Goal: Task Accomplishment & Management: Manage account settings

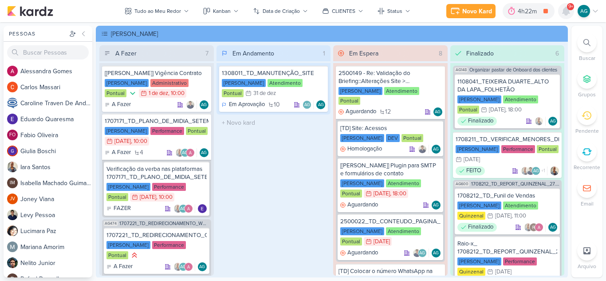
click at [563, 12] on icon at bounding box center [565, 11] width 7 height 8
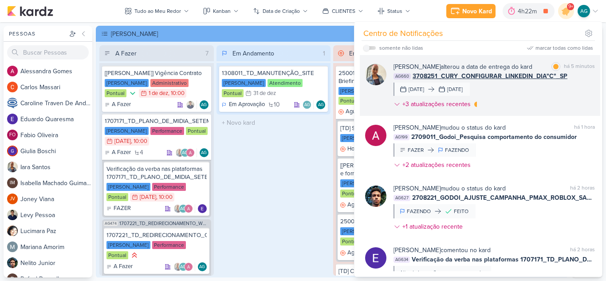
click at [519, 97] on div "Iara Santos alterou a data de entrega do kard marcar como lida há 5 minutos AG6…" at bounding box center [493, 87] width 201 height 50
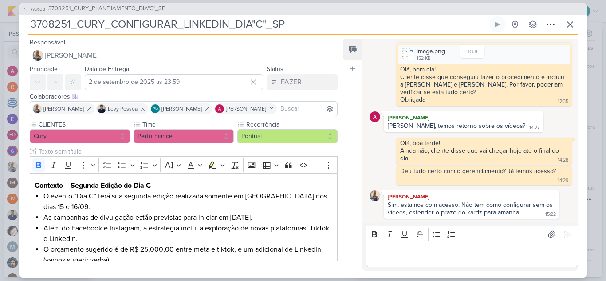
click at [144, 10] on span "3708251_CURY_PLANEJAMENTO_DIA"C"_SP" at bounding box center [106, 8] width 117 height 9
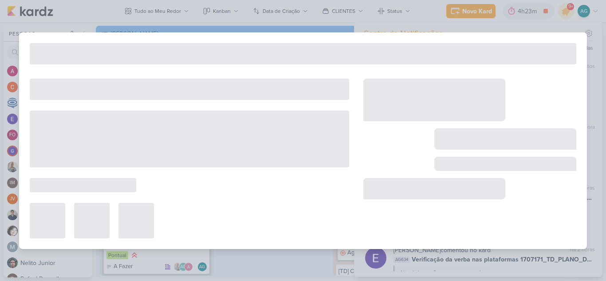
type input "3708251_CURY_PLANEJAMENTO_DIA"C"_SP"
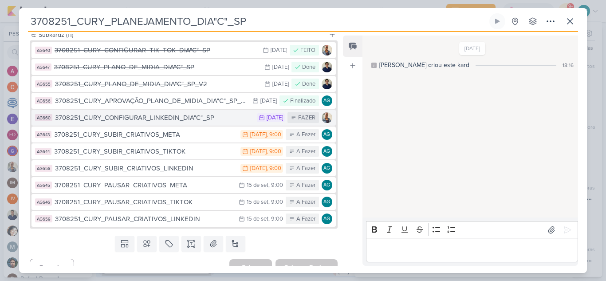
scroll to position [700, 0]
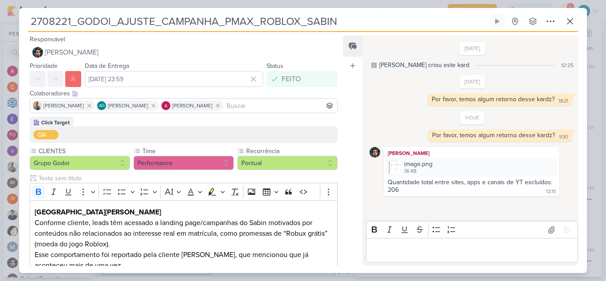
scroll to position [89, 0]
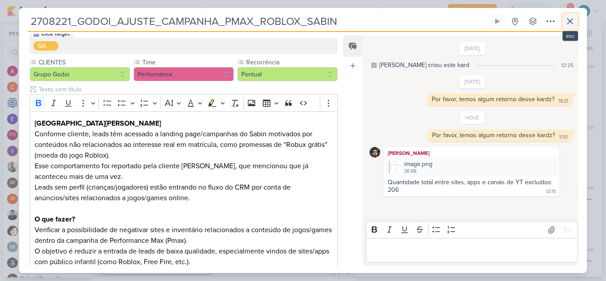
click at [568, 23] on icon at bounding box center [569, 21] width 11 height 11
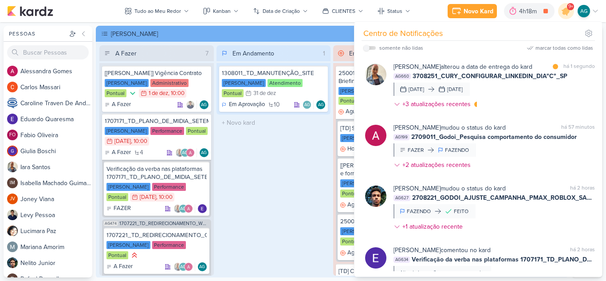
click at [290, 173] on div "Em Andamento 1 1308011_TD_MANUTENÇÃO_SITE Teixeira Duarte Atendimento Pontual 3…" at bounding box center [273, 160] width 114 height 230
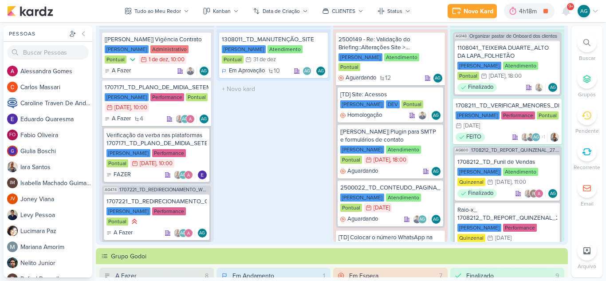
scroll to position [44, 0]
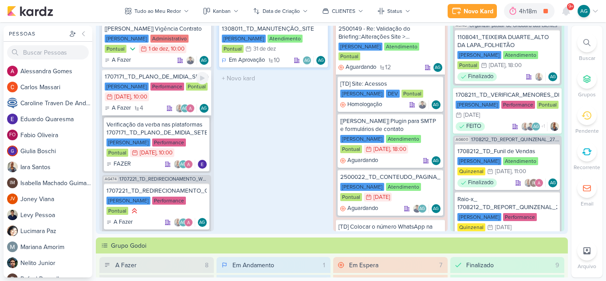
click at [166, 77] on div "1707171_TD_PLANO_DE_MIDIA_SETEMBRO+OUTUBRO" at bounding box center [157, 77] width 104 height 8
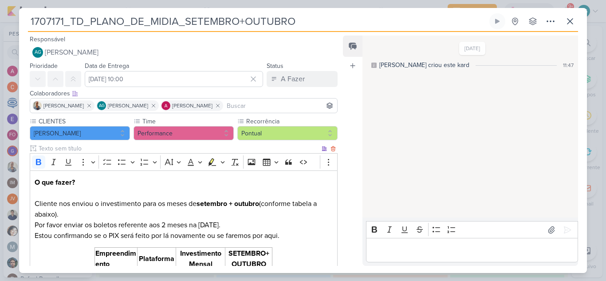
scroll to position [205, 0]
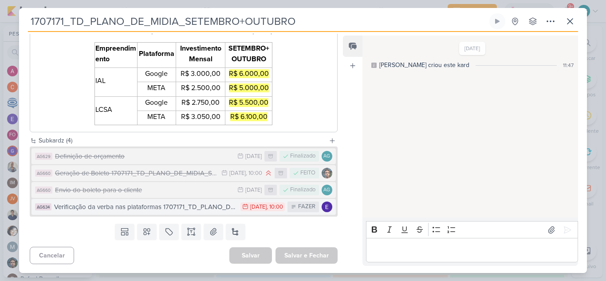
click at [208, 211] on div "Verificação da verba nas plataformas 1707171_TD_PLANO_DE_MIDIA_SETEMBRO+OUTUBRO" at bounding box center [145, 207] width 182 height 10
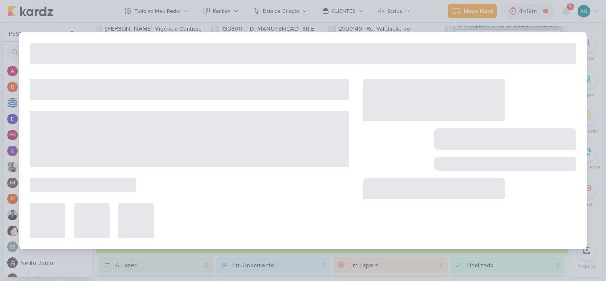
type input "Verificação da verba nas plataformas 1707171_TD_PLANO_DE_MIDIA_SETEMBRO+OUTUBRO"
type input "1 de setembro de 2025 às 10:00"
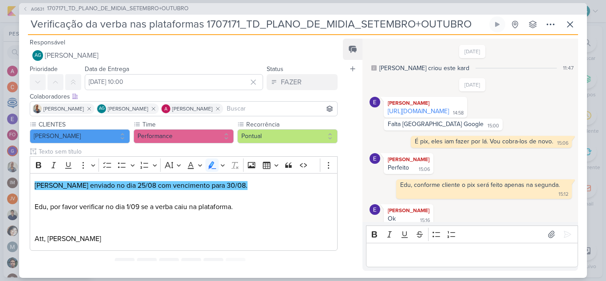
scroll to position [111, 0]
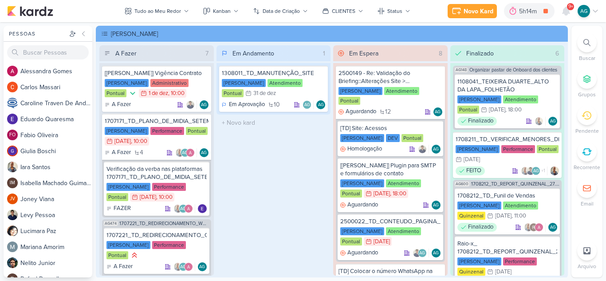
scroll to position [44, 0]
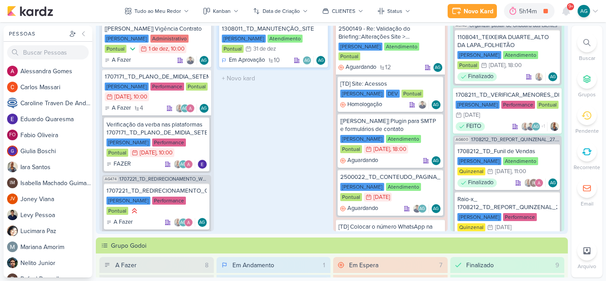
click at [176, 182] on div "AG474 1707221_TD_REDIRECIONAMENTO_WHATSAPP_GOOGLE_E_META 1707221_TD_REDIRECIONA…" at bounding box center [156, 227] width 109 height 104
click at [178, 177] on span "1707221_TD_REDIRECIONAMENTO_WHATSAPP_GOOGLE_E_META" at bounding box center [164, 178] width 90 height 5
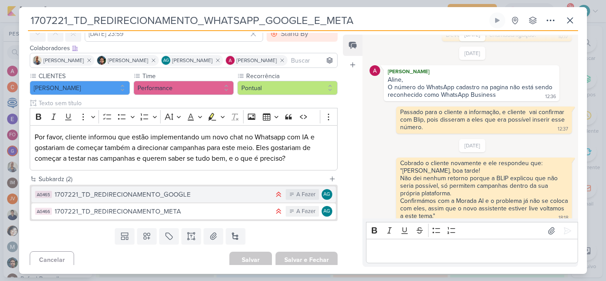
click at [207, 193] on div "1707221_TD_REDIRECIONAMENTO_GOOGLE" at bounding box center [162, 194] width 215 height 10
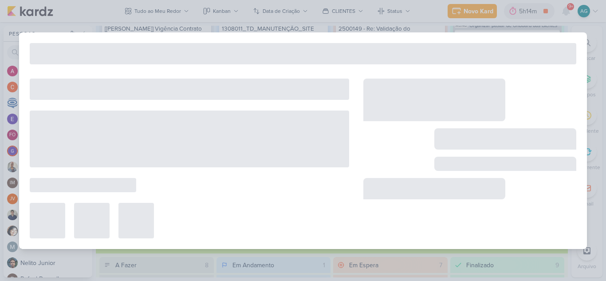
type input "1707221_TD_REDIRECIONAMENTO_GOOGLE"
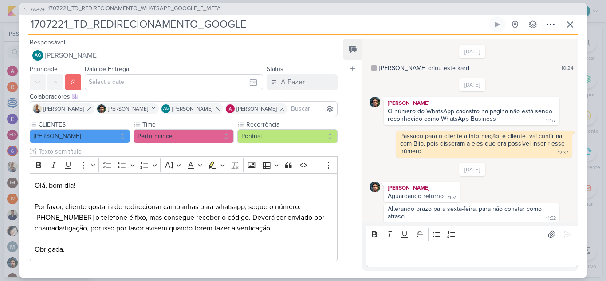
scroll to position [4, 0]
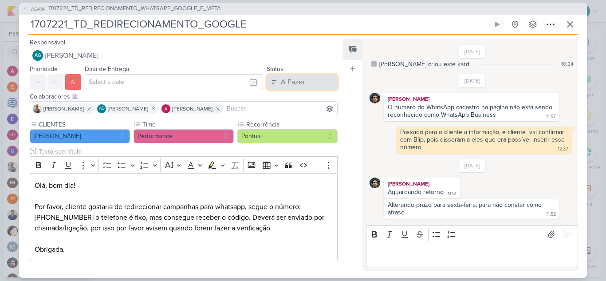
click at [297, 84] on div "A Fazer" at bounding box center [293, 82] width 24 height 11
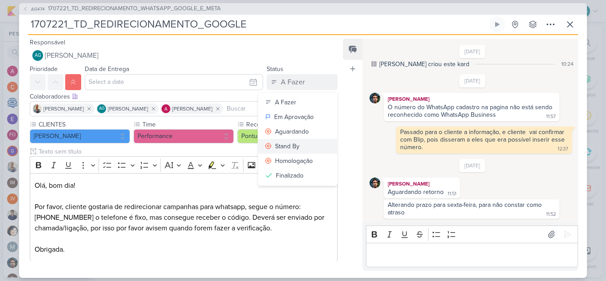
click at [300, 146] on button "Stand By" at bounding box center [297, 146] width 79 height 15
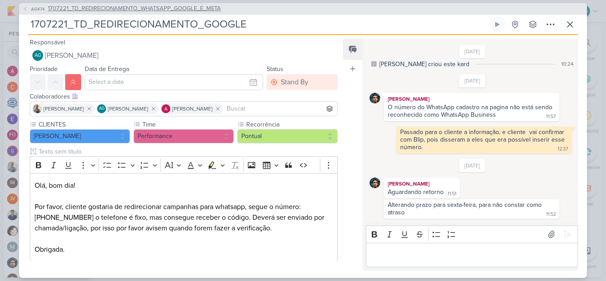
click at [199, 9] on span "1707221_TD_REDIRECIONAMENTO_WHATSAPP_GOOGLE_E_META" at bounding box center [134, 8] width 173 height 9
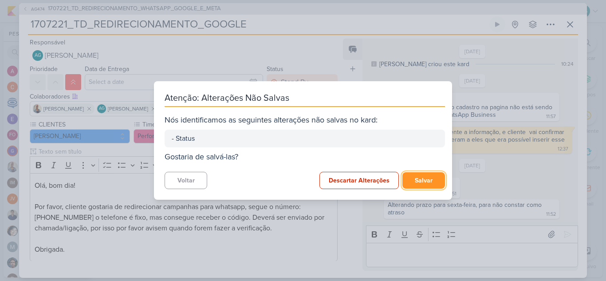
click at [415, 180] on button "Salvar" at bounding box center [423, 180] width 43 height 16
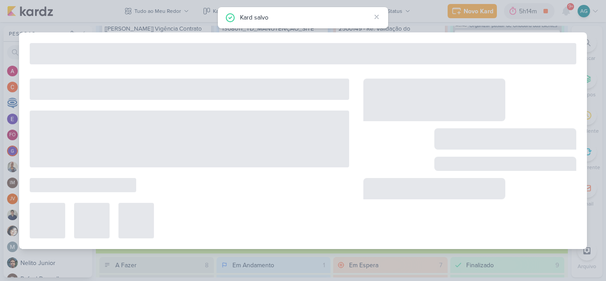
type input "1707221_TD_REDIRECIONAMENTO_WHATSAPP_GOOGLE_E_META"
type input "[DATE] 23:59"
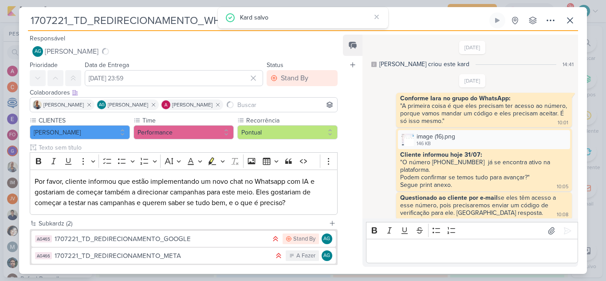
scroll to position [249, 0]
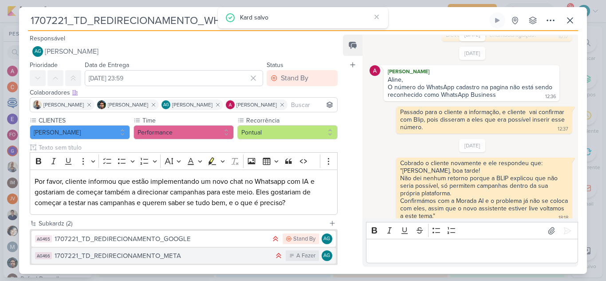
click at [213, 256] on div "1707221_TD_REDIRECIONAMENTO_META" at bounding box center [162, 255] width 215 height 10
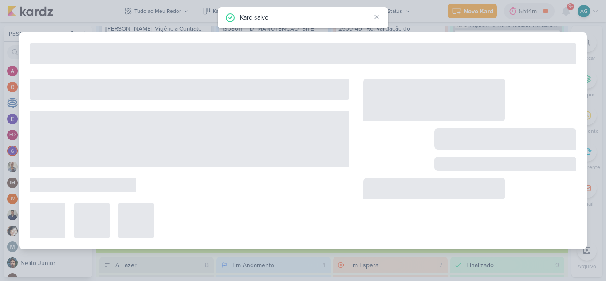
type input "1707221_TD_REDIRECIONAMENTO_META"
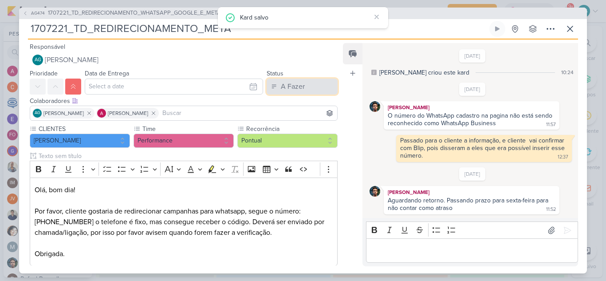
click at [291, 82] on div "A Fazer" at bounding box center [293, 86] width 24 height 11
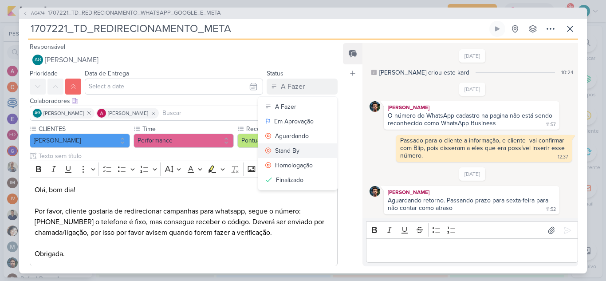
click at [293, 149] on div "Stand By" at bounding box center [287, 150] width 24 height 9
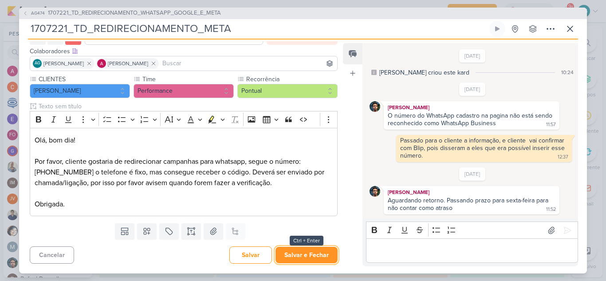
click at [313, 255] on button "Salvar e Fechar" at bounding box center [306, 254] width 62 height 16
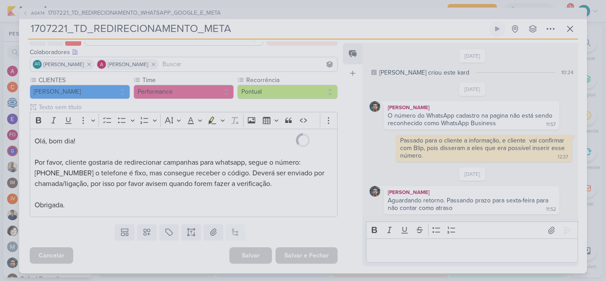
scroll to position [49, 0]
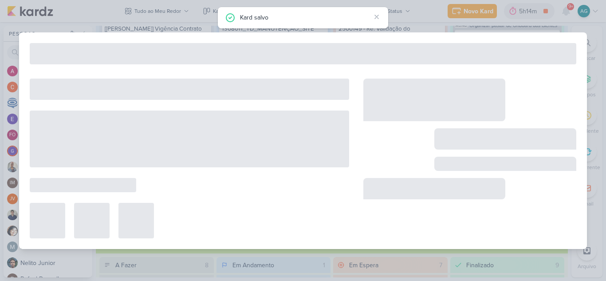
type input "1707221_TD_REDIRECIONAMENTO_WHATSAPP_GOOGLE_E_META"
type input "[DATE] 23:59"
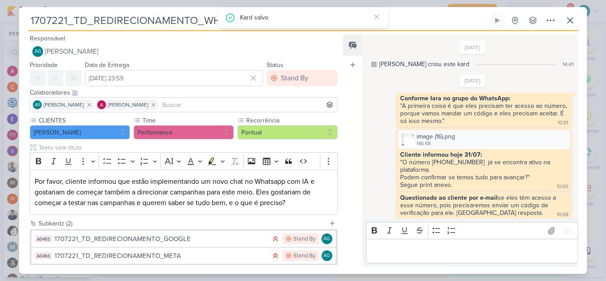
scroll to position [249, 0]
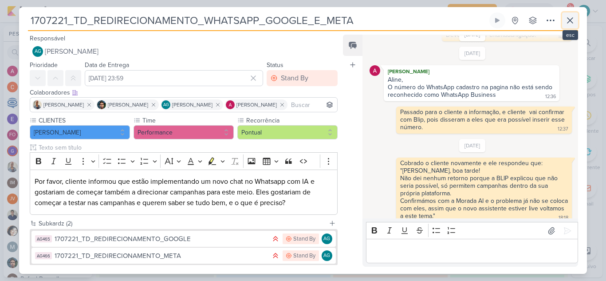
click at [571, 17] on icon at bounding box center [569, 20] width 11 height 11
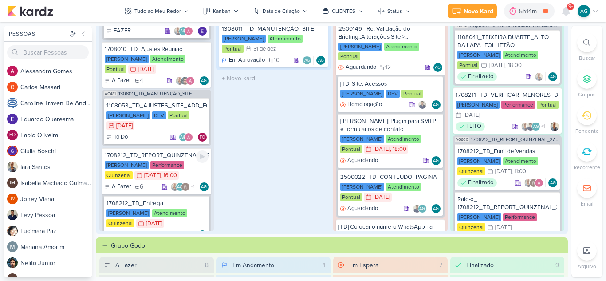
scroll to position [177, 0]
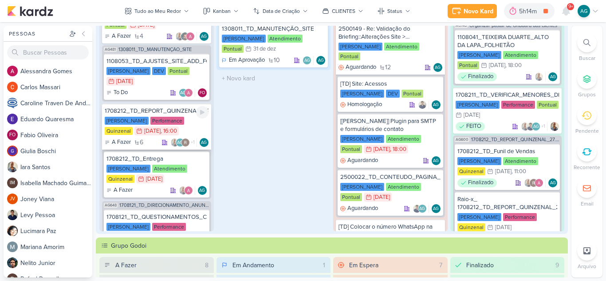
click at [165, 112] on div "1708212_TD_REPORT_QUINZENAL_27.08" at bounding box center [157, 111] width 104 height 8
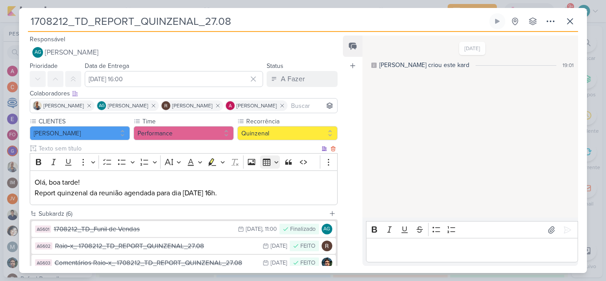
scroll to position [89, 0]
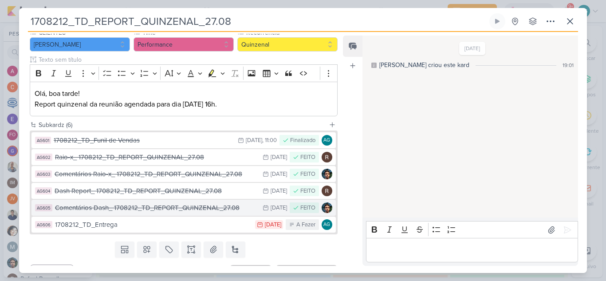
click at [190, 208] on div "Comentários Dash_ 1708212_TD_REPORT_QUINZENAL_27.08" at bounding box center [156, 208] width 203 height 10
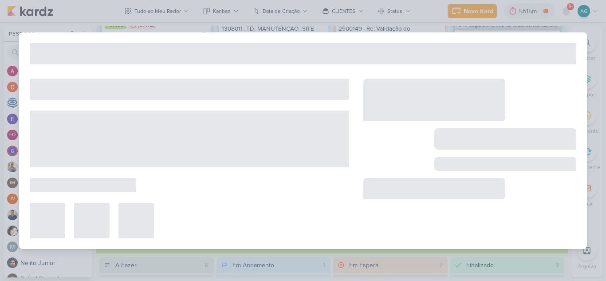
type input "Comentários Dash_ 1708212_TD_REPORT_QUINZENAL_27.08"
type input "[DATE] 23:59"
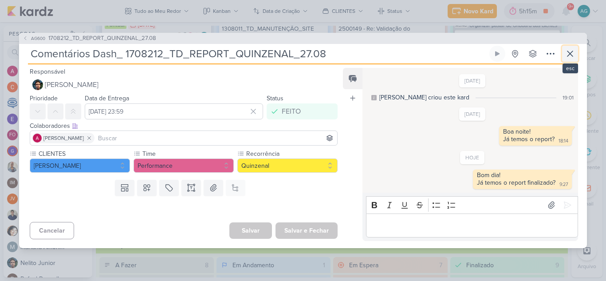
click at [567, 54] on icon at bounding box center [569, 53] width 11 height 11
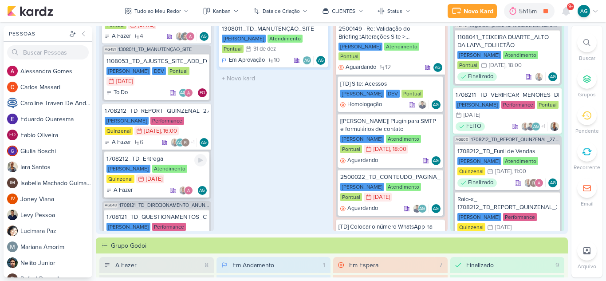
scroll to position [223, 0]
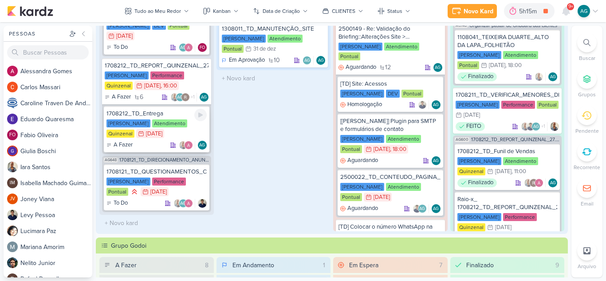
click at [159, 113] on div "1708212_TD_Entrega" at bounding box center [156, 113] width 100 height 8
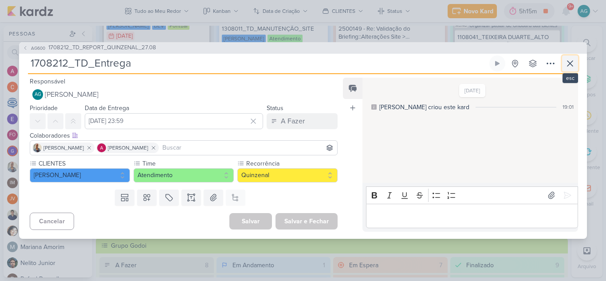
click at [572, 64] on icon at bounding box center [569, 63] width 11 height 11
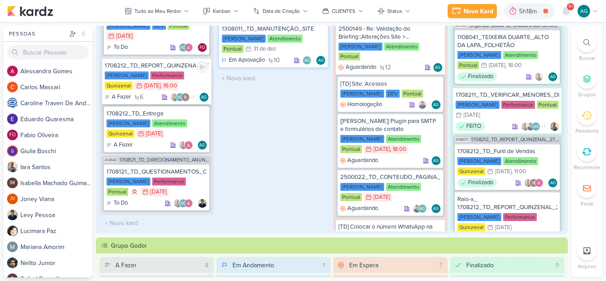
click at [177, 66] on div "1708212_TD_REPORT_QUINZENAL_27.08" at bounding box center [157, 66] width 104 height 8
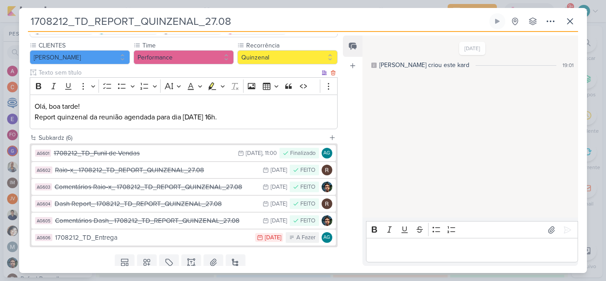
scroll to position [89, 0]
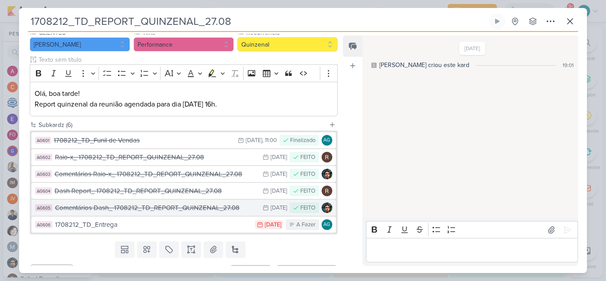
click at [171, 207] on div "Comentários Dash_ 1708212_TD_REPORT_QUINZENAL_27.08" at bounding box center [156, 208] width 203 height 10
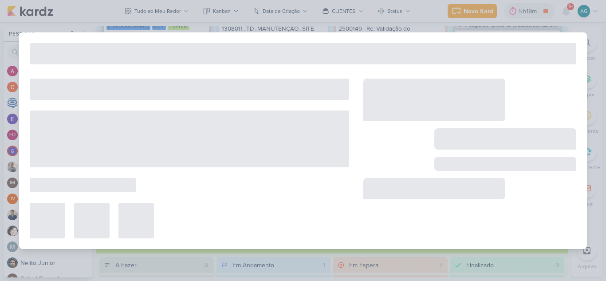
type input "Comentários Dash_ 1708212_TD_REPORT_QUINZENAL_27.08"
type input "[DATE] 23:59"
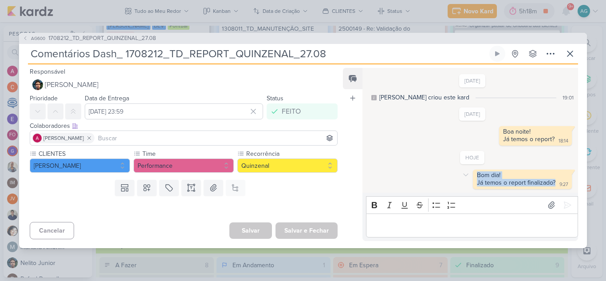
drag, startPoint x: 551, startPoint y: 183, endPoint x: 472, endPoint y: 177, distance: 79.6
click at [474, 177] on div "Bom dia! Já temos o report finalizado? 9:27" at bounding box center [521, 179] width 95 height 16
copy span "Bom dia! Já temos o report finalizado?"
click at [423, 223] on p "Editor editing area: main" at bounding box center [471, 225] width 203 height 11
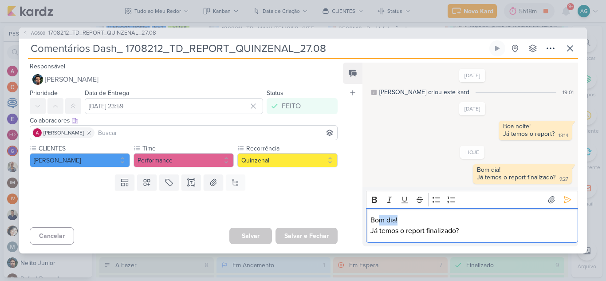
drag, startPoint x: 407, startPoint y: 220, endPoint x: 379, endPoint y: 218, distance: 28.0
click at [379, 218] on p "Bom dia!" at bounding box center [471, 220] width 203 height 11
click at [479, 233] on p "Já temos o report finalizado?" at bounding box center [471, 230] width 203 height 11
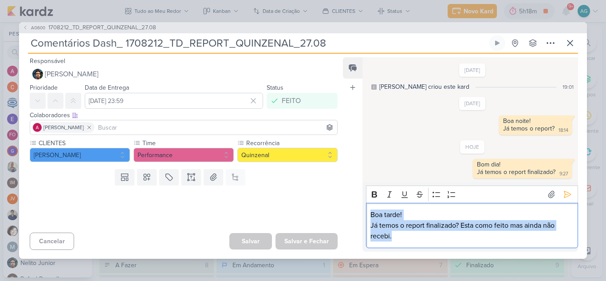
drag, startPoint x: 415, startPoint y: 236, endPoint x: 364, endPoint y: 208, distance: 58.3
click at [364, 208] on div "Rich Text Editor Bold Italic Underline Strikethrough Bulleted List Numbered Lis…" at bounding box center [469, 217] width 215 height 70
copy div "Boa tarde! Já temos o report finalizado? Esta como feito mas ainda não recebi."
click at [455, 210] on p "Boa tarde!" at bounding box center [471, 214] width 203 height 11
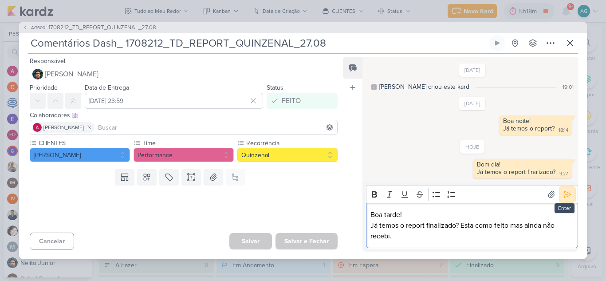
click at [563, 193] on icon at bounding box center [567, 194] width 9 height 9
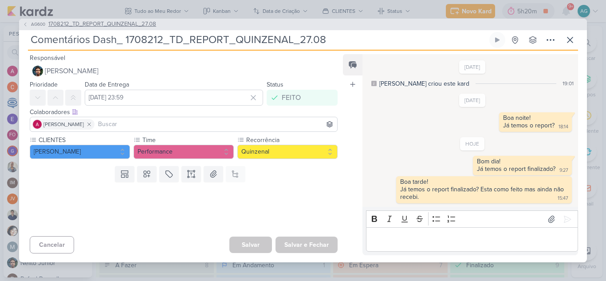
click at [111, 26] on span "1708212_TD_REPORT_QUINZENAL_27.08" at bounding box center [102, 24] width 108 height 9
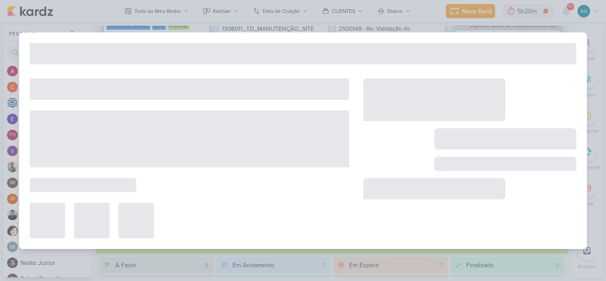
type input "1708212_TD_REPORT_QUINZENAL_27.08"
type input "[DATE] 16:00"
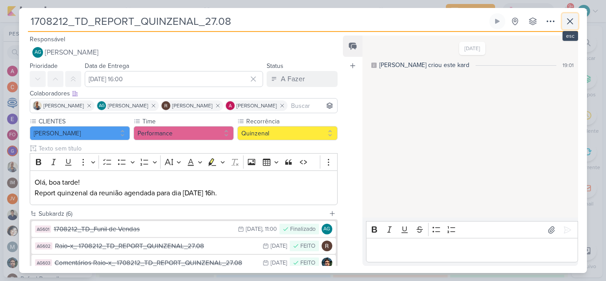
click at [565, 21] on icon at bounding box center [569, 21] width 11 height 11
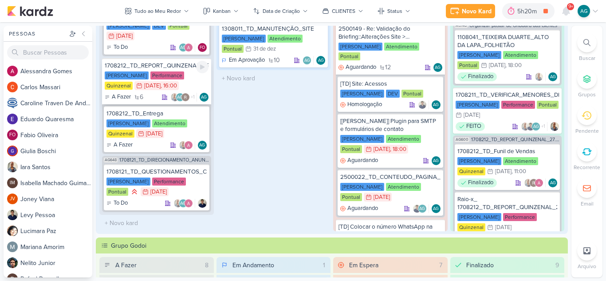
click at [169, 67] on div "1708212_TD_REPORT_QUINZENAL_27.08" at bounding box center [157, 66] width 104 height 8
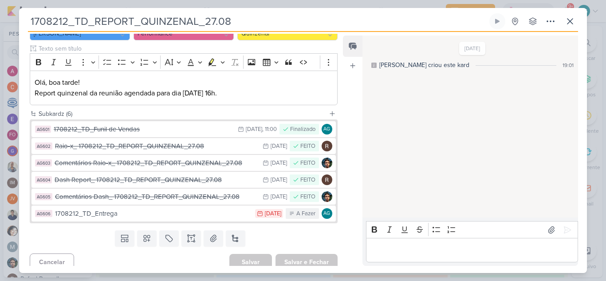
scroll to position [106, 0]
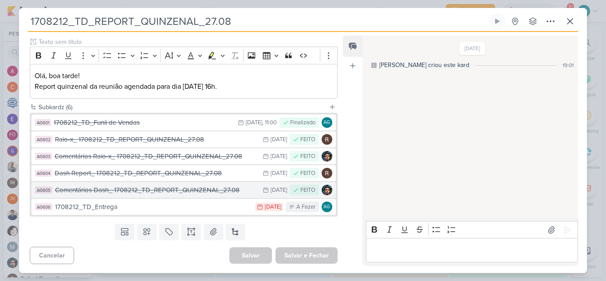
click at [174, 194] on div "Comentários Dash_ 1708212_TD_REPORT_QUINZENAL_27.08" at bounding box center [156, 190] width 203 height 10
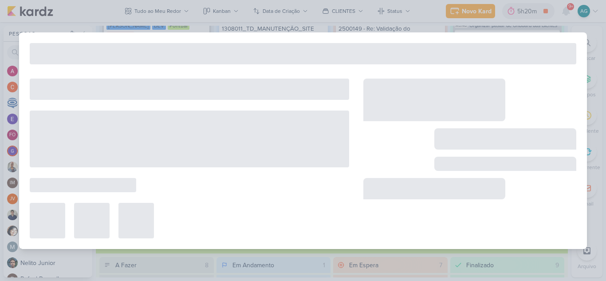
type input "Comentários Dash_ 1708212_TD_REPORT_QUINZENAL_27.08"
type input "[DATE] 23:59"
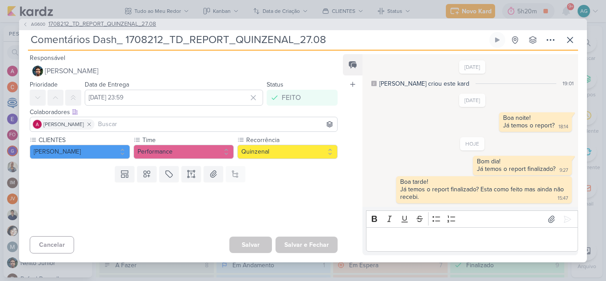
click at [92, 25] on span "1708212_TD_REPORT_QUINZENAL_27.08" at bounding box center [102, 24] width 108 height 9
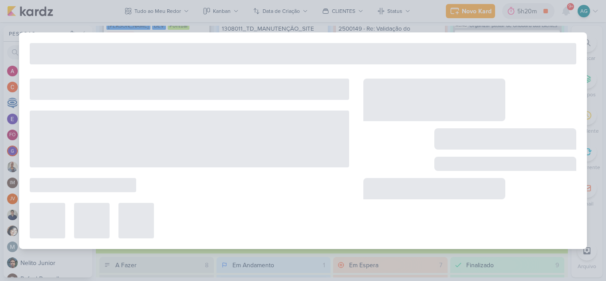
type input "1708212_TD_REPORT_QUINZENAL_27.08"
type input "[DATE] 16:00"
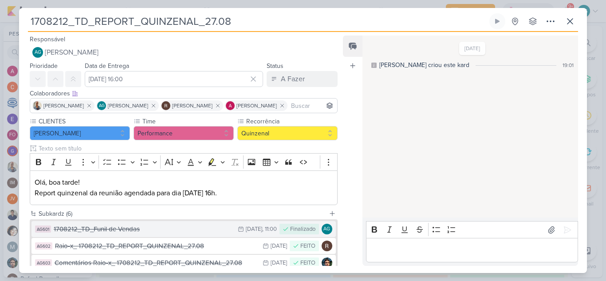
scroll to position [44, 0]
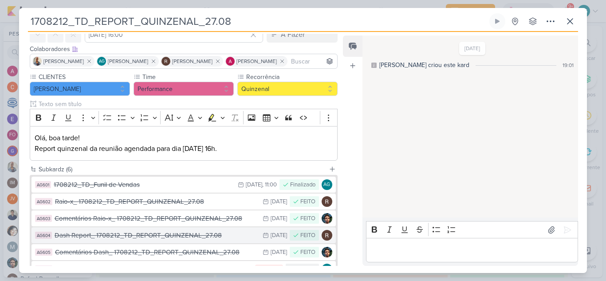
click at [130, 237] on div "Dash Report_ 1708212_TD_REPORT_QUINZENAL_27.08" at bounding box center [156, 235] width 203 height 10
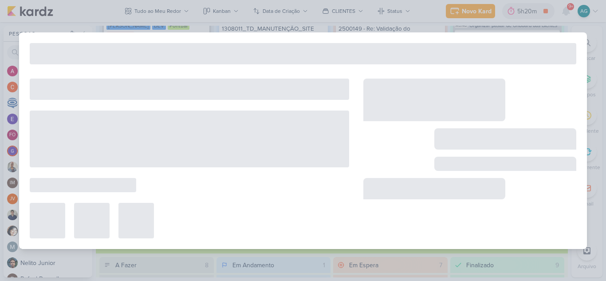
type input "Dash Report_ 1708212_TD_REPORT_QUINZENAL_27.08"
type input "[DATE] 23:59"
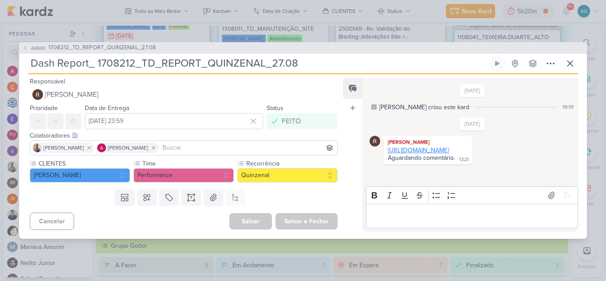
click at [420, 154] on link "[URL][DOMAIN_NAME]" at bounding box center [417, 150] width 61 height 8
click at [144, 49] on span "1708212_TD_REPORT_QUINZENAL_27.08" at bounding box center [102, 47] width 108 height 9
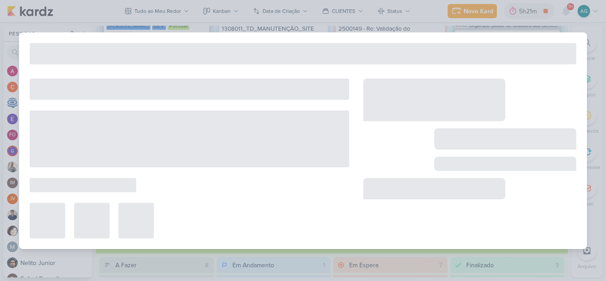
type input "1708212_TD_REPORT_QUINZENAL_27.08"
type input "[DATE] 16:00"
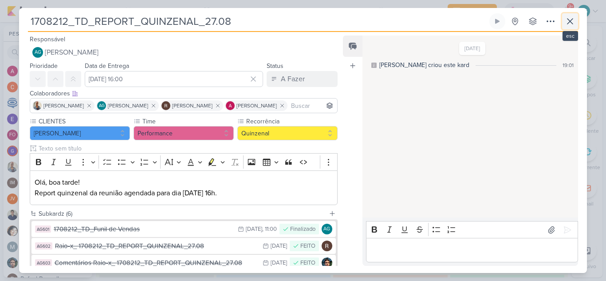
click at [571, 22] on icon at bounding box center [569, 21] width 11 height 11
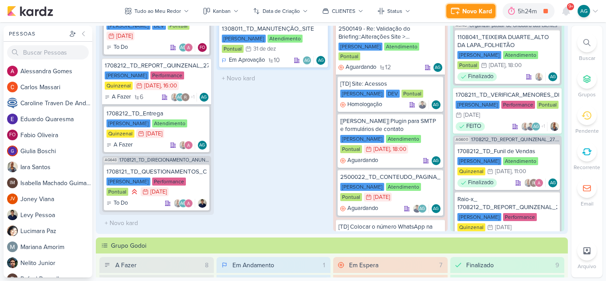
click at [463, 15] on div "Novo Kard" at bounding box center [477, 11] width 30 height 9
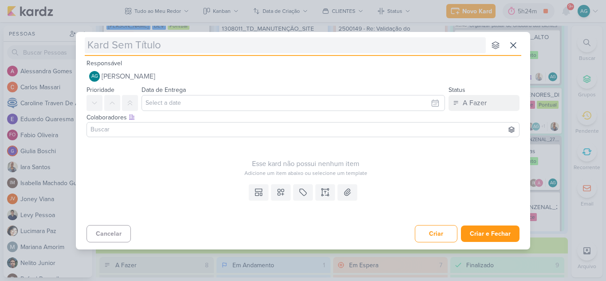
click at [170, 49] on input "text" at bounding box center [285, 45] width 401 height 16
type input "2609011_GODOI_ESTUDO_COMO_TAGUEAR_CONVERSAS_WHATSAPP"
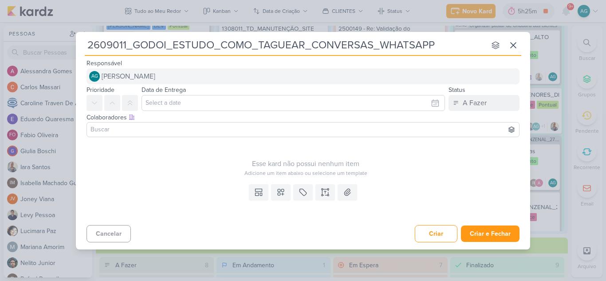
type input "2609011_GODOI_ESTUDO_COMO_TAGUEAR_CONVERSAS_WHATSAPP"
click at [228, 75] on button "AG [PERSON_NAME]" at bounding box center [302, 76] width 433 height 16
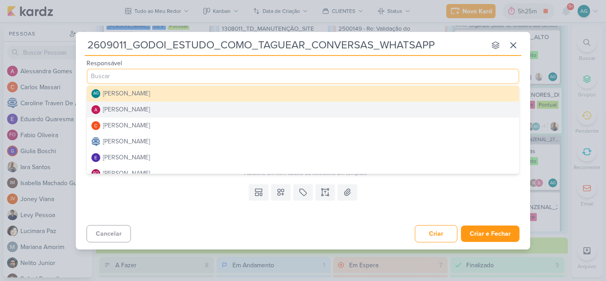
click at [192, 109] on button "[PERSON_NAME]" at bounding box center [303, 110] width 432 height 16
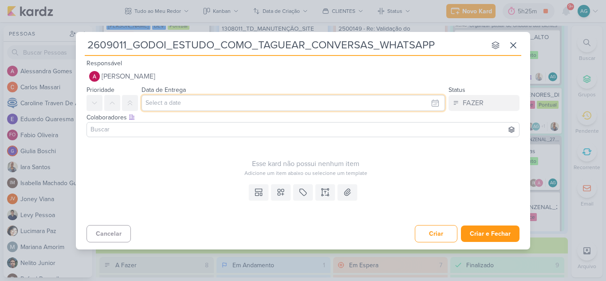
click at [201, 107] on input "text" at bounding box center [292, 103] width 303 height 16
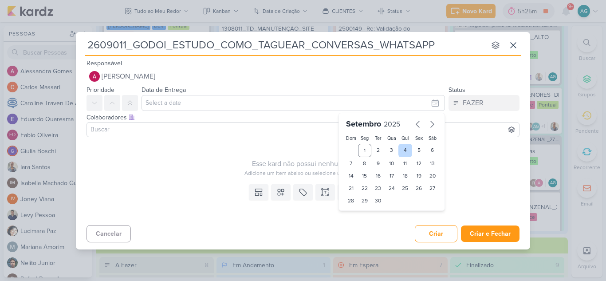
click at [399, 149] on div "4" at bounding box center [405, 150] width 14 height 13
type input "[DATE] 23:59"
click at [218, 130] on input at bounding box center [303, 129] width 428 height 11
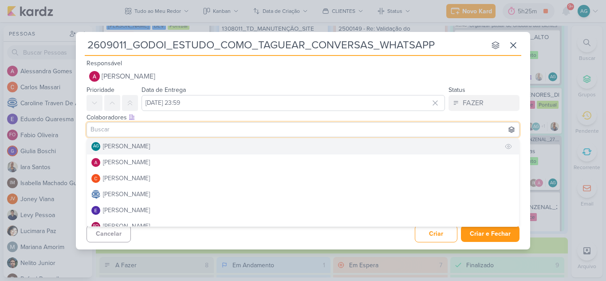
click at [213, 145] on button "AG [PERSON_NAME]" at bounding box center [303, 146] width 432 height 16
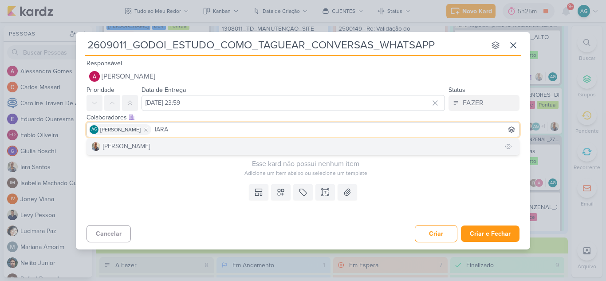
type input "IARA"
click at [214, 147] on button "[PERSON_NAME]" at bounding box center [303, 146] width 432 height 16
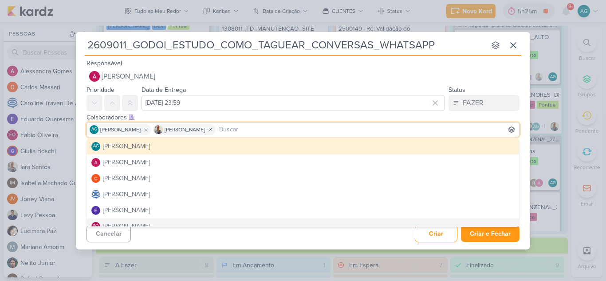
click at [266, 238] on div "Cancelar Criar Criar e Fechar Ctrl + Enter" at bounding box center [303, 232] width 454 height 23
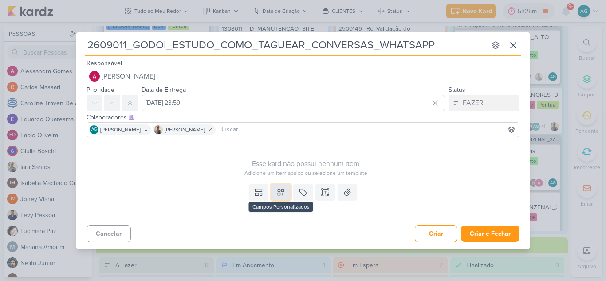
click at [281, 193] on icon at bounding box center [280, 192] width 9 height 9
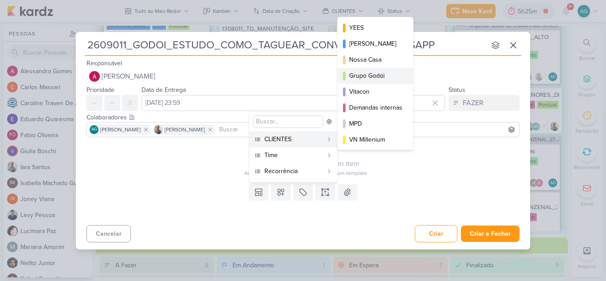
click at [379, 71] on div "Grupo Godoi" at bounding box center [375, 75] width 53 height 9
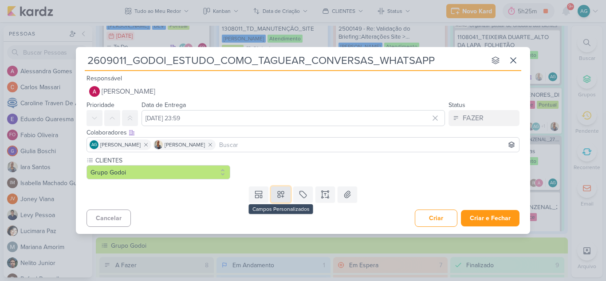
click at [282, 197] on icon at bounding box center [280, 194] width 9 height 9
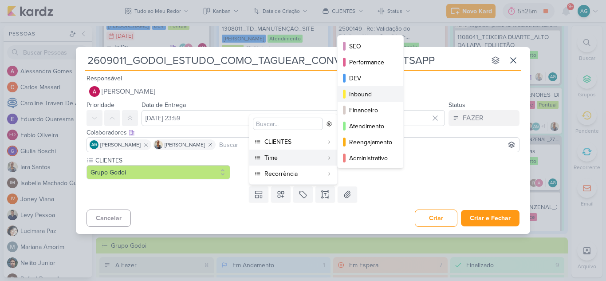
click at [374, 96] on div "Inbound" at bounding box center [370, 94] width 43 height 9
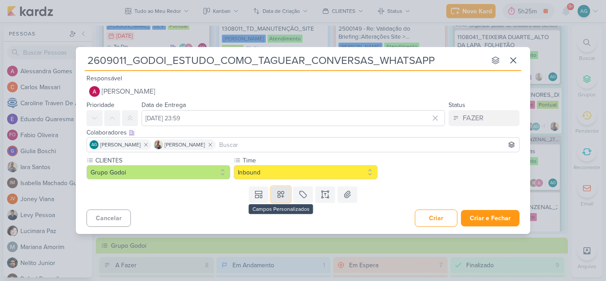
click at [284, 196] on icon at bounding box center [280, 194] width 9 height 9
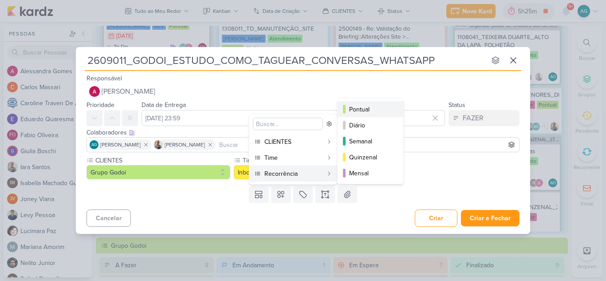
click at [365, 110] on div "Pontual" at bounding box center [370, 109] width 43 height 9
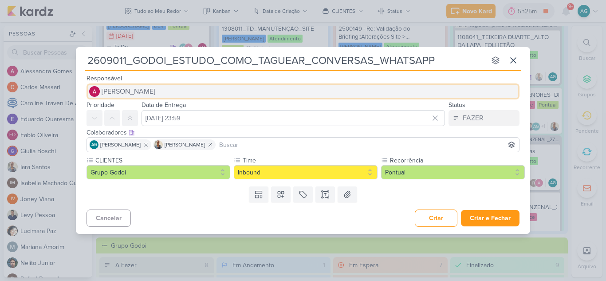
click at [152, 93] on span "[PERSON_NAME]" at bounding box center [129, 91] width 54 height 11
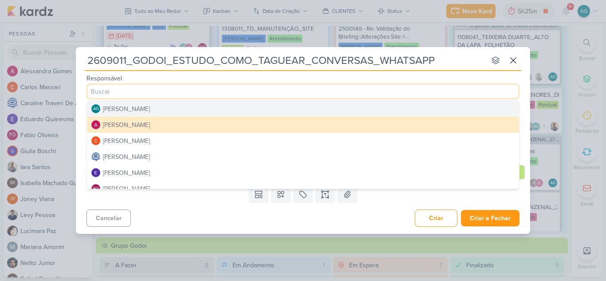
click at [150, 113] on div "[PERSON_NAME]" at bounding box center [126, 108] width 47 height 9
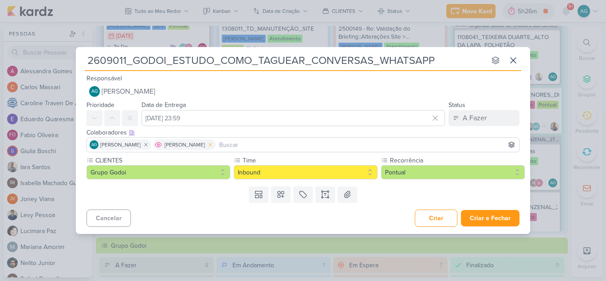
click at [213, 145] on icon at bounding box center [210, 144] width 6 height 6
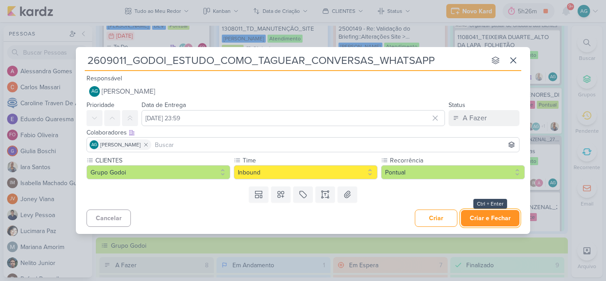
click at [487, 218] on button "Criar e Fechar" at bounding box center [490, 218] width 59 height 16
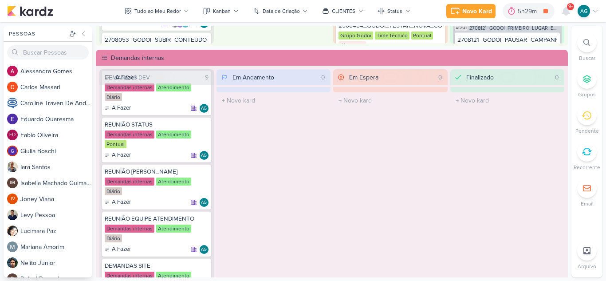
scroll to position [222, 0]
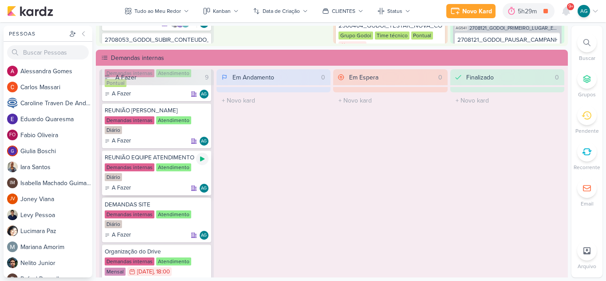
click at [200, 161] on icon at bounding box center [202, 158] width 4 height 5
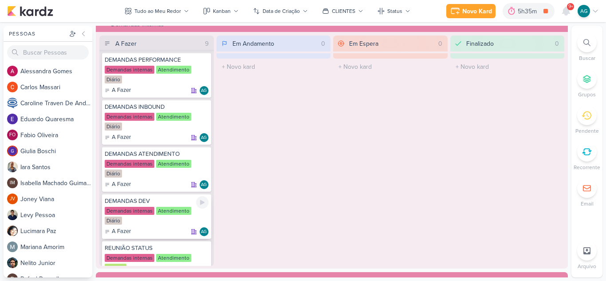
scroll to position [0, 0]
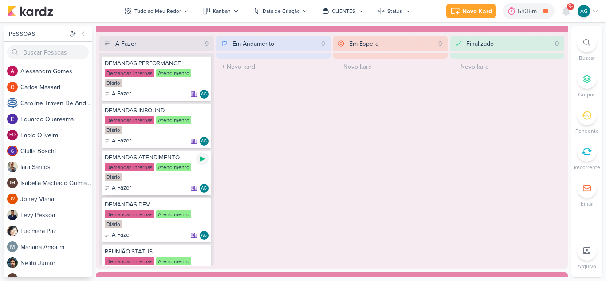
click at [203, 156] on icon at bounding box center [202, 158] width 7 height 7
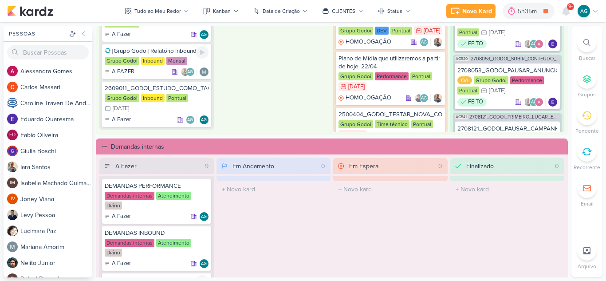
scroll to position [338, 0]
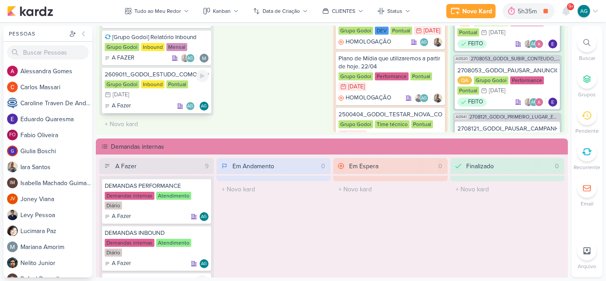
click at [164, 72] on div "2609011_GODOI_ESTUDO_COMO_TAGUEAR_CONVERSAS_WHATSAPP" at bounding box center [157, 74] width 104 height 8
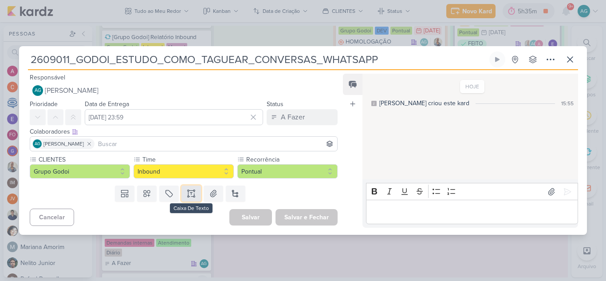
click at [194, 194] on icon at bounding box center [194, 193] width 0 height 4
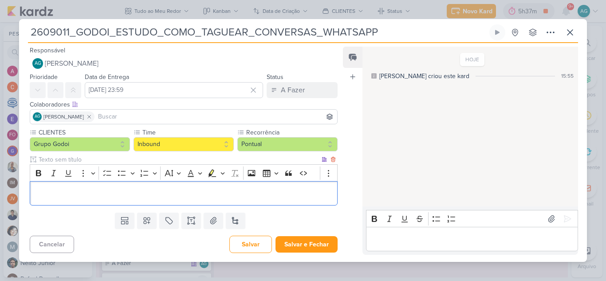
click at [206, 193] on p "Editor editing area: main" at bounding box center [184, 193] width 298 height 11
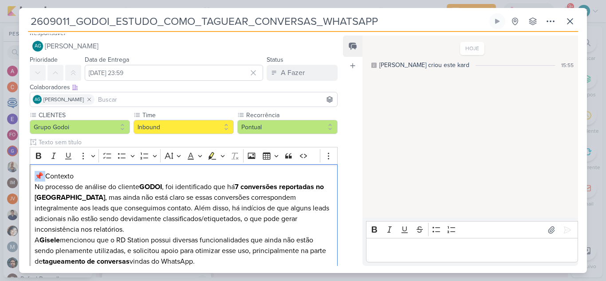
drag, startPoint x: 47, startPoint y: 174, endPoint x: 25, endPoint y: 172, distance: 22.2
click at [25, 172] on div "CLIENTES Grupo Godoi Time" at bounding box center [180, 193] width 322 height 166
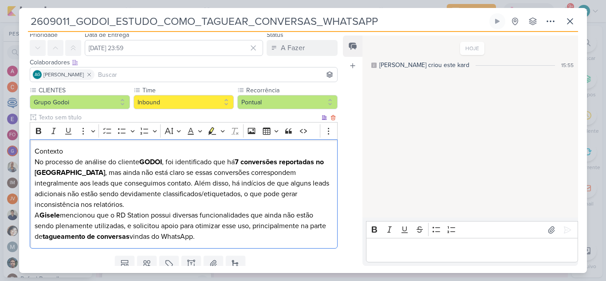
scroll to position [51, 0]
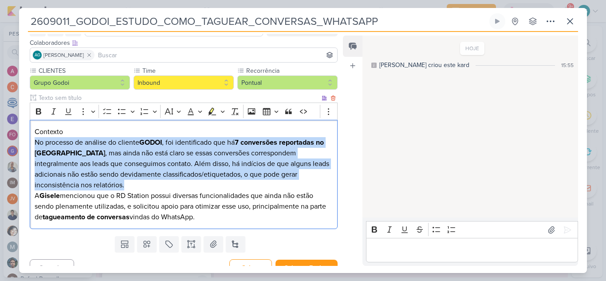
drag, startPoint x: 35, startPoint y: 142, endPoint x: 77, endPoint y: 186, distance: 61.1
click at [77, 186] on p "No processo de análise do cliente GODOI , foi identificado que há 7 conversões …" at bounding box center [184, 163] width 298 height 53
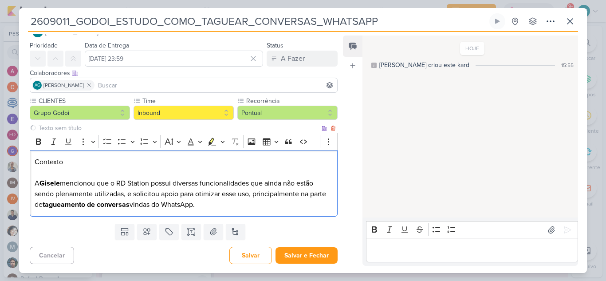
scroll to position [10, 0]
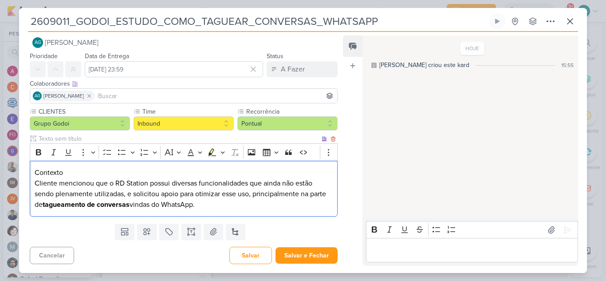
click at [212, 203] on p "Cliente mencionou que o RD Station possui diversas funcionalidades que ainda nã…" at bounding box center [184, 194] width 298 height 32
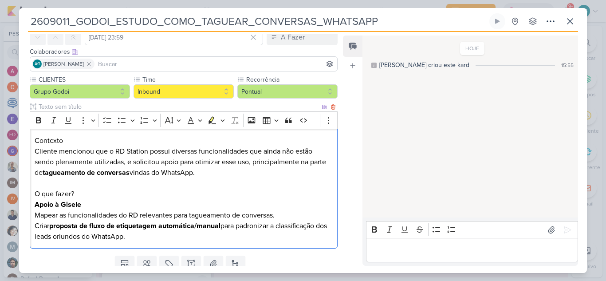
scroll to position [51, 0]
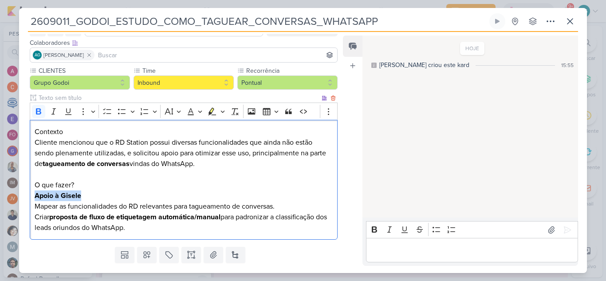
drag, startPoint x: 85, startPoint y: 195, endPoint x: 32, endPoint y: 197, distance: 52.3
click at [32, 197] on div "Contexto Cliente mencionou que o RD Station possui diversas funcionalidades que…" at bounding box center [184, 180] width 308 height 120
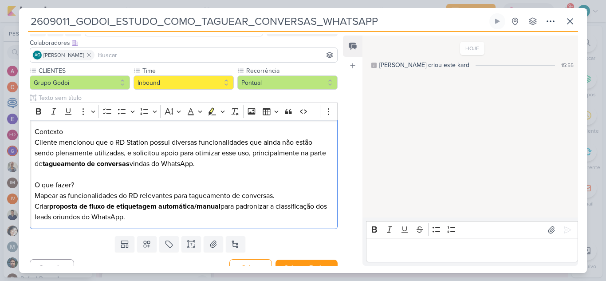
drag, startPoint x: 154, startPoint y: 216, endPoint x: 21, endPoint y: 196, distance: 134.1
click at [21, 196] on div "CLIENTES Grupo Godoi Time" at bounding box center [180, 149] width 322 height 166
click at [120, 112] on icon "Editor toolbar" at bounding box center [121, 111] width 9 height 9
click at [36, 210] on p "Criar proposta de fluxo de etiquetagem automática/manual para padronizar a clas…" at bounding box center [184, 211] width 298 height 21
click at [34, 197] on div "Contexto Cliente mencionou que o RD Station possui diversas funcionalidades que…" at bounding box center [184, 174] width 308 height 109
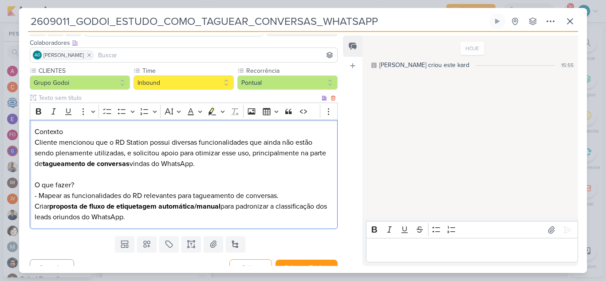
click at [35, 204] on p "Criar proposta de fluxo de etiquetagem automática/manual para padronizar a clas…" at bounding box center [184, 211] width 298 height 21
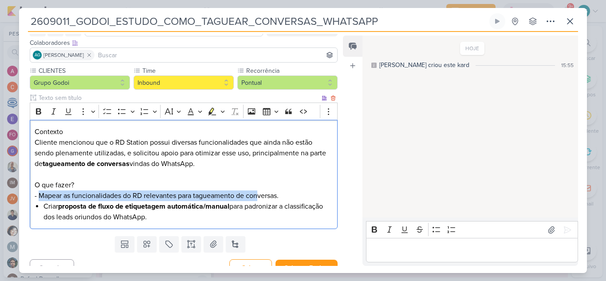
drag, startPoint x: 39, startPoint y: 194, endPoint x: 258, endPoint y: 194, distance: 218.5
click at [258, 194] on p "Cliente mencionou que o RD Station possui diversas funcionalidades que ainda nã…" at bounding box center [184, 169] width 298 height 64
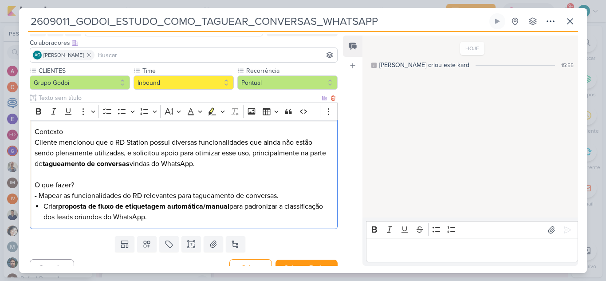
click at [43, 203] on li "Criar proposta de fluxo de etiquetagem automática/manual para padronizar a clas…" at bounding box center [187, 211] width 289 height 21
click at [43, 206] on li "Criar proposta de fluxo de etiquetagem automática/manual para padronizar a clas…" at bounding box center [187, 211] width 289 height 21
click at [37, 195] on p "Cliente mencionou que o RD Station possui diversas funcionalidades que ainda nã…" at bounding box center [184, 169] width 298 height 64
drag, startPoint x: 67, startPoint y: 130, endPoint x: 24, endPoint y: 130, distance: 42.6
click at [24, 130] on div "CLIENTES Grupo Godoi Time" at bounding box center [180, 149] width 322 height 166
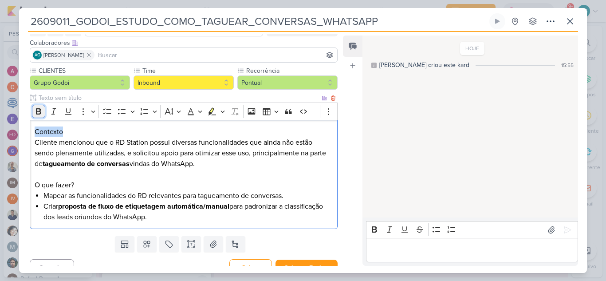
click at [40, 110] on icon "Editor toolbar" at bounding box center [38, 111] width 5 height 6
drag, startPoint x: 77, startPoint y: 189, endPoint x: 38, endPoint y: 185, distance: 38.8
click at [38, 186] on p "Cliente mencionou que o RD Station possui diversas funcionalidades que ainda nã…" at bounding box center [184, 163] width 298 height 53
click at [49, 184] on p "Cliente mencionou que o RD Station possui diversas funcionalidades que ainda nã…" at bounding box center [184, 163] width 298 height 53
click at [88, 184] on p "Cliente mencionou que o RD Station possui diversas funcionalidades que ainda nã…" at bounding box center [184, 163] width 298 height 53
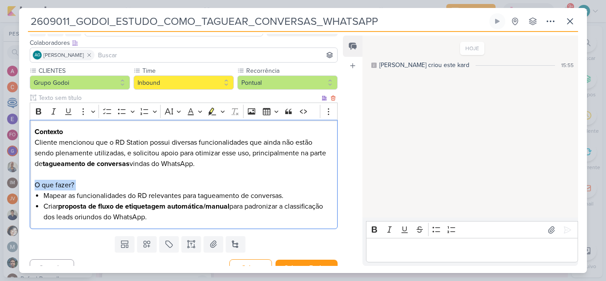
drag, startPoint x: 71, startPoint y: 184, endPoint x: 31, endPoint y: 184, distance: 39.9
click at [31, 184] on div "Contexto Cliente mencionou que o RD Station possui diversas funcionalidades que…" at bounding box center [184, 174] width 308 height 109
click at [37, 109] on icon "Editor toolbar" at bounding box center [38, 111] width 5 height 6
click at [107, 176] on p "Cliente mencionou que o RD Station possui diversas funcionalidades que ainda nã…" at bounding box center [184, 163] width 298 height 53
drag, startPoint x: 63, startPoint y: 207, endPoint x: 86, endPoint y: 207, distance: 23.9
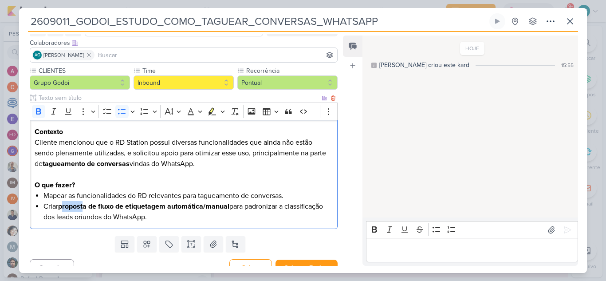
click at [86, 207] on strong "proposta de fluxo de etiquetagem automática/manual" at bounding box center [143, 206] width 171 height 9
click at [64, 207] on strong "proposta de fluxo de etiquetagem automática/manual" at bounding box center [143, 206] width 171 height 9
drag, startPoint x: 62, startPoint y: 207, endPoint x: 98, endPoint y: 206, distance: 35.9
click at [98, 206] on strong "proposta de fluxo de etiquetagem automática/manual" at bounding box center [143, 206] width 171 height 9
click at [45, 195] on li "Mapear as funcionalidades do RD relevantes para tagueamento de conversas." at bounding box center [187, 195] width 289 height 11
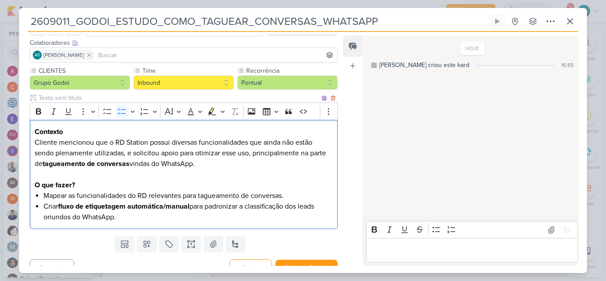
click at [44, 204] on li "Criar fluxo de etiquetagem automática/manual para padronizar a classificação do…" at bounding box center [187, 211] width 289 height 21
click at [95, 219] on li "Se possível criar fluxo de etiquetagem automática/manual para padronizar a clas…" at bounding box center [187, 211] width 289 height 21
drag, startPoint x: 152, startPoint y: 215, endPoint x: 16, endPoint y: 129, distance: 161.2
click at [16, 129] on div "2609011_GODOI_ESTUDO_COMO_TAGUEAR_CONVERSAS_WHATSAPP" at bounding box center [303, 140] width 606 height 281
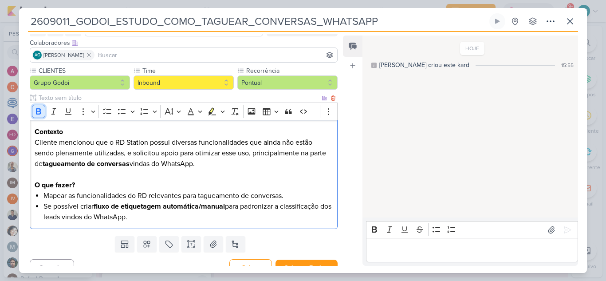
click at [43, 110] on button "Bold" at bounding box center [38, 111] width 13 height 13
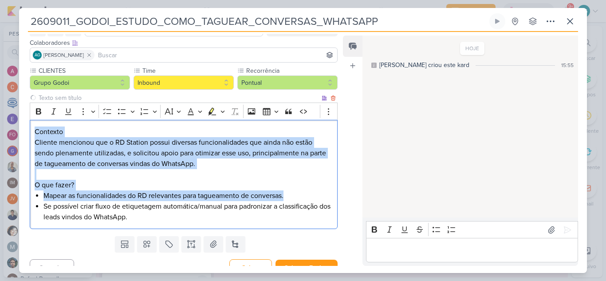
click at [120, 158] on p "Cliente mencionou que o RD Station possui diversas funcionalidades que ainda nã…" at bounding box center [184, 163] width 298 height 53
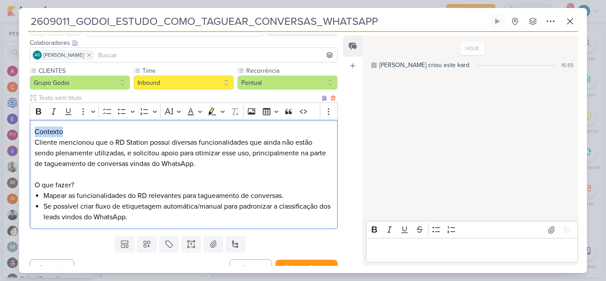
drag, startPoint x: 54, startPoint y: 131, endPoint x: 16, endPoint y: 131, distance: 37.7
click at [16, 131] on div "2609011_GODOI_ESTUDO_COMO_TAGUEAR_CONVERSAS_WHATSAPP" at bounding box center [303, 140] width 606 height 281
click at [40, 108] on icon "Editor toolbar" at bounding box center [38, 111] width 9 height 9
drag, startPoint x: 81, startPoint y: 187, endPoint x: 32, endPoint y: 185, distance: 49.2
click at [32, 185] on div "Contexto Cliente mencionou que o RD Station possui diversas funcionalidades que…" at bounding box center [184, 174] width 308 height 109
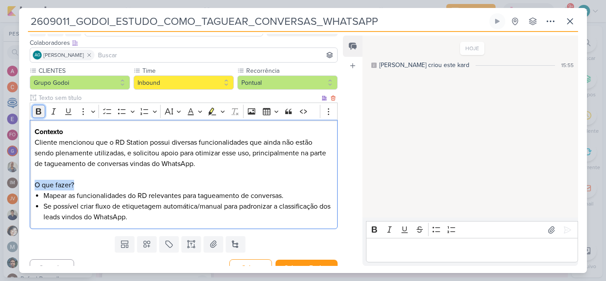
click at [37, 107] on icon "Editor toolbar" at bounding box center [38, 111] width 9 height 9
click at [179, 180] on p "Cliente mencionou que o RD Station possui diversas funcionalidades que ainda nã…" at bounding box center [184, 163] width 298 height 53
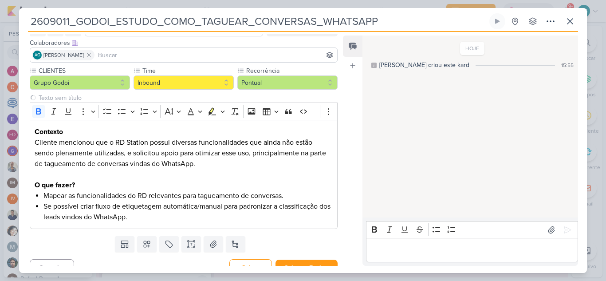
click at [390, 22] on input "2609011_GODOI_ESTUDO_COMO_TAGUEAR_CONVERSAS_WHATSAPP" at bounding box center [257, 21] width 459 height 16
drag, startPoint x: 431, startPoint y: 23, endPoint x: 8, endPoint y: 23, distance: 422.9
click at [8, 23] on div "2609011_GODOI_ESTUDO_COMO_TAGUEAR_CONVERSAS_WHATSAPP_RD" at bounding box center [303, 140] width 606 height 281
type input "2609011_GODOI_ESTUDO_COMO_TAGUEAR_CONVERSAS_WHATSAPP_RD"
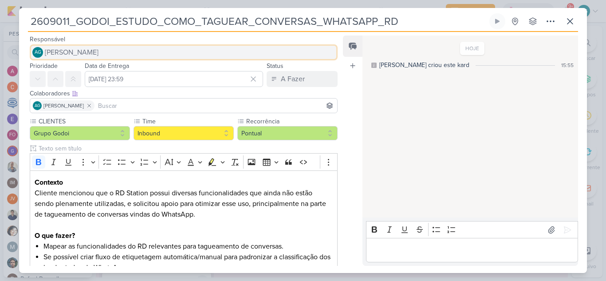
click at [127, 55] on button "AG [PERSON_NAME]" at bounding box center [184, 52] width 308 height 16
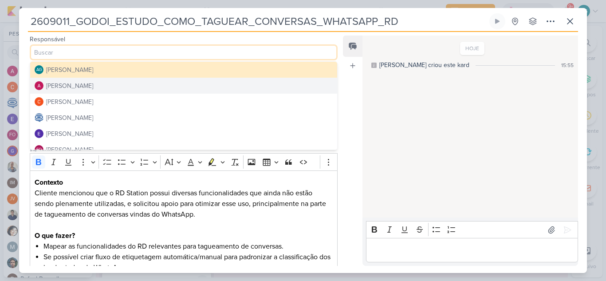
click at [112, 84] on button "[PERSON_NAME]" at bounding box center [183, 86] width 307 height 16
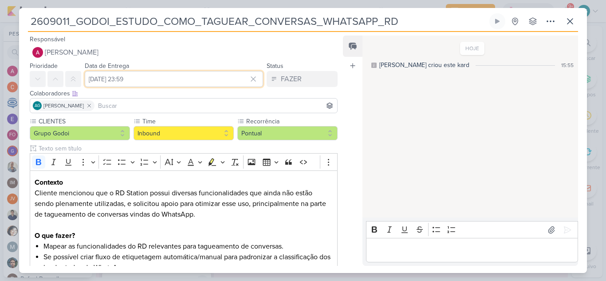
click at [117, 83] on input "[DATE] 23:59" at bounding box center [174, 79] width 178 height 16
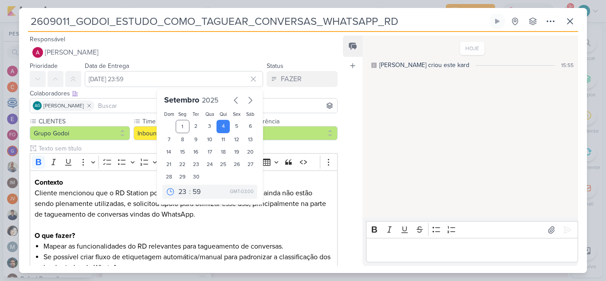
click at [126, 103] on input at bounding box center [215, 105] width 239 height 11
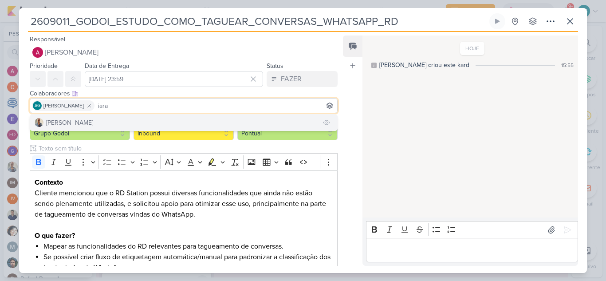
type input "iara"
click at [123, 120] on button "[PERSON_NAME]" at bounding box center [183, 122] width 307 height 16
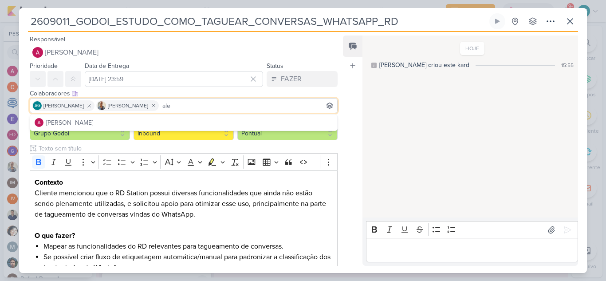
type input "ale"
click at [123, 120] on button "[PERSON_NAME]" at bounding box center [183, 122] width 307 height 16
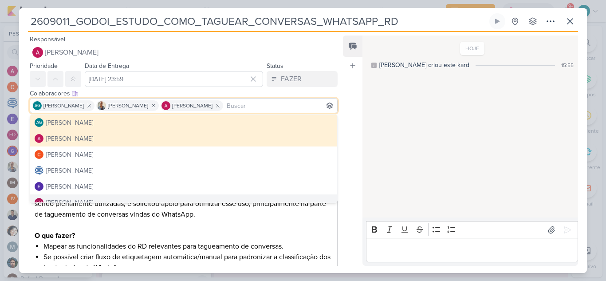
click at [300, 223] on p "Cliente mencionou que o RD Station possui diversas funcionalidades que ainda nã…" at bounding box center [184, 214] width 298 height 53
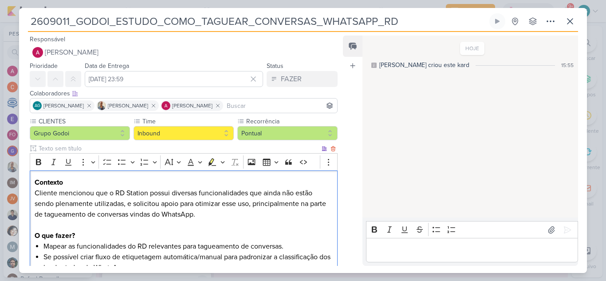
click at [88, 235] on p "Cliente mencionou que o RD Station possui diversas funcionalidades que ainda nã…" at bounding box center [184, 214] width 298 height 53
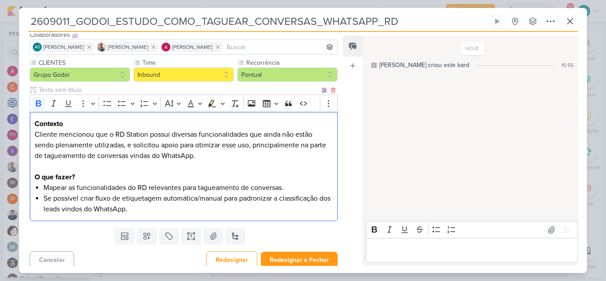
scroll to position [63, 0]
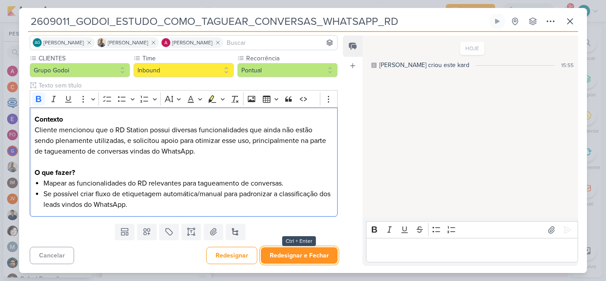
click at [312, 260] on button "Redesignar e Fechar" at bounding box center [299, 255] width 77 height 16
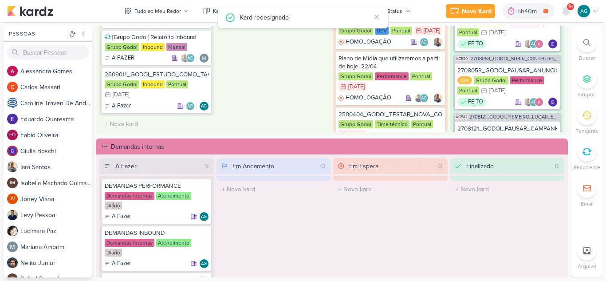
scroll to position [0, 0]
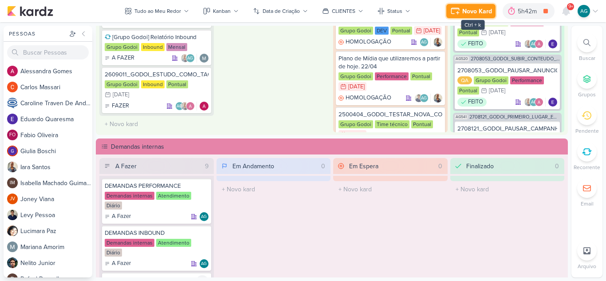
click at [477, 15] on div "Novo Kard" at bounding box center [477, 11] width 30 height 9
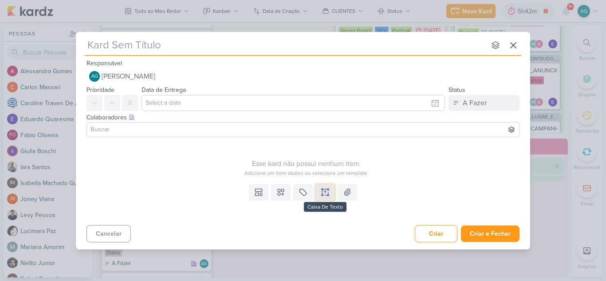
click at [328, 193] on icon at bounding box center [325, 192] width 9 height 9
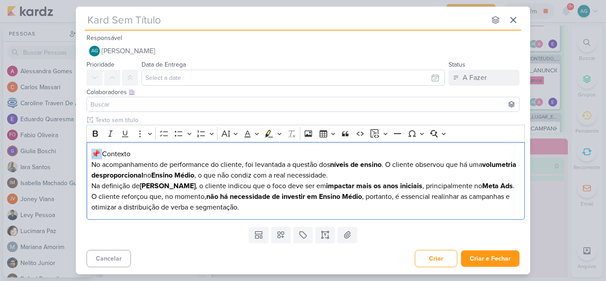
drag, startPoint x: 103, startPoint y: 152, endPoint x: 78, endPoint y: 152, distance: 25.7
click at [78, 152] on div "Clique para deixar o item visível somente à membros da sua organização Rich Tex…" at bounding box center [303, 168] width 454 height 107
click at [387, 175] on p "No acompanhamento de performance do cliente, foi levantada a questão dos níveis…" at bounding box center [305, 169] width 429 height 21
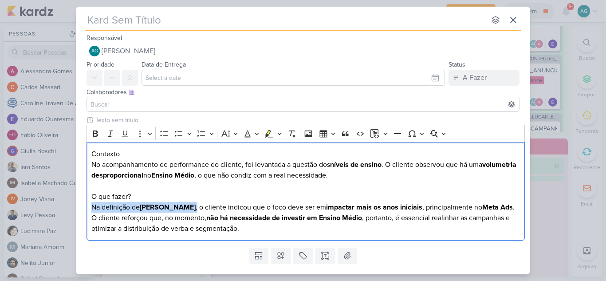
drag, startPoint x: 175, startPoint y: 207, endPoint x: 86, endPoint y: 207, distance: 89.1
click at [86, 207] on div "Clique para deixar o item visível somente à membros da sua organização Rich Tex…" at bounding box center [303, 179] width 454 height 129
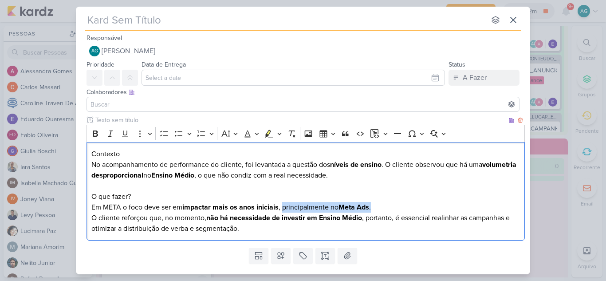
drag, startPoint x: 382, startPoint y: 210, endPoint x: 284, endPoint y: 204, distance: 97.7
click at [284, 204] on p "Em META o foco deve ser em impactar mais os anos iniciais , principalmente no M…" at bounding box center [305, 207] width 429 height 11
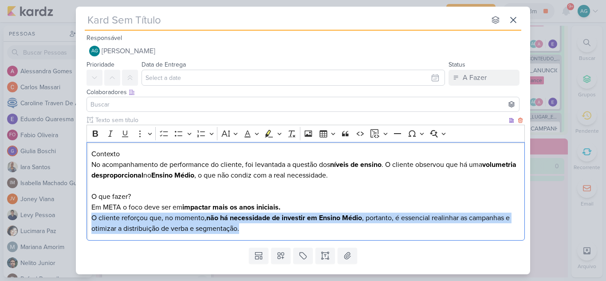
drag, startPoint x: 243, startPoint y: 231, endPoint x: 87, endPoint y: 220, distance: 156.4
click at [87, 220] on div "Contexto No acompanhamento de performance do cliente, foi levantada a questão d…" at bounding box center [305, 191] width 438 height 99
copy p "O cliente reforçou que, no momento, não há necessidade de investir em Ensino Mé…"
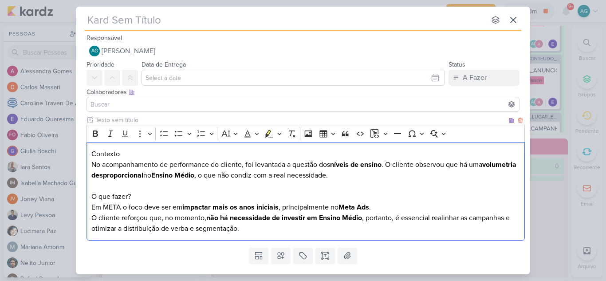
click at [111, 210] on p "Em META o foco deve ser em impactar mais os anos iniciais , principalmente no M…" at bounding box center [305, 207] width 429 height 11
drag, startPoint x: 127, startPoint y: 207, endPoint x: 86, endPoint y: 206, distance: 40.8
click at [86, 206] on div "Contexto No acompanhamento de performance do cliente, foi levantada a questão d…" at bounding box center [305, 191] width 438 height 99
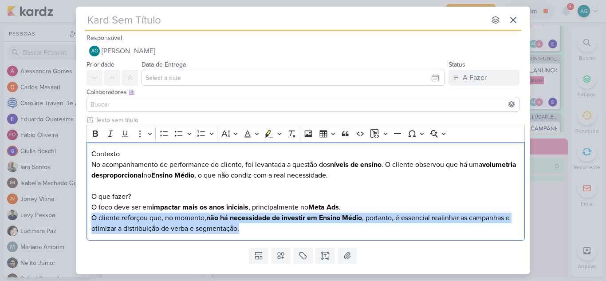
drag, startPoint x: 253, startPoint y: 229, endPoint x: 78, endPoint y: 222, distance: 175.3
click at [78, 222] on div "Clique para deixar o item visível somente à membros da sua organização Rich Tex…" at bounding box center [303, 179] width 454 height 129
drag, startPoint x: 241, startPoint y: 227, endPoint x: 80, endPoint y: 218, distance: 161.2
click at [80, 218] on div "Clique para deixar o item visível somente à membros da sua organização Rich Tex…" at bounding box center [303, 179] width 454 height 129
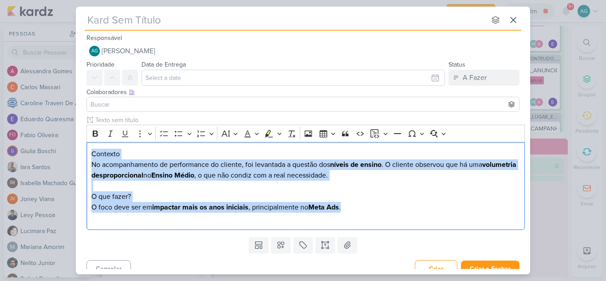
drag, startPoint x: 357, startPoint y: 209, endPoint x: 59, endPoint y: 155, distance: 303.2
click at [59, 155] on div "nenhum grupo disponível esc Responsável AG [PERSON_NAME] Nenhum contato encontr…" at bounding box center [303, 140] width 606 height 281
copy div "Contexto No acompanhamento de performance do cliente, foi levantada a questão d…"
click at [191, 178] on p "No acompanhamento de performance do cliente, foi levantada a questão dos níveis…" at bounding box center [305, 180] width 429 height 43
click at [336, 178] on p "No acompanhamento de performance do cliente, foi levantada a questão dos níveis…" at bounding box center [305, 180] width 429 height 43
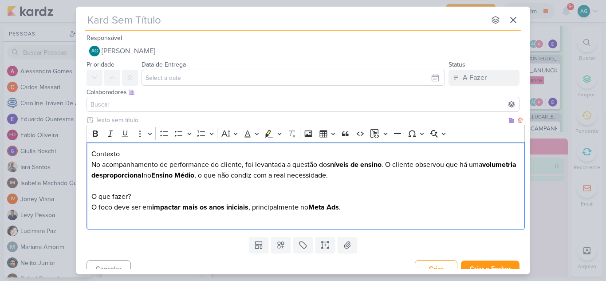
click at [375, 175] on p "No acompanhamento de performance do cliente, foi levantada a questão dos níveis…" at bounding box center [305, 180] width 429 height 43
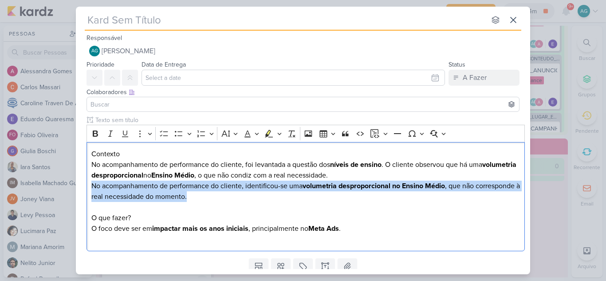
drag, startPoint x: 248, startPoint y: 197, endPoint x: 78, endPoint y: 189, distance: 170.4
click at [78, 189] on div "Clique para deixar o item visível somente à membros da sua organização Rich Tex…" at bounding box center [303, 184] width 454 height 139
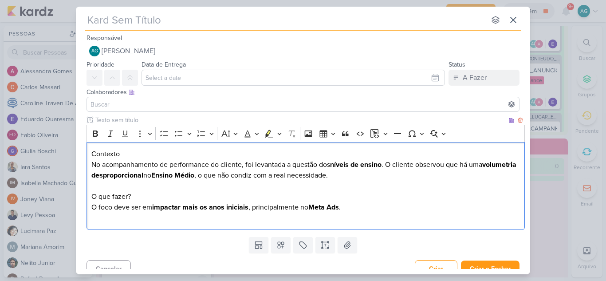
click at [353, 207] on p "O foco deve ser em impactar mais os anos iniciais , principalmente no Meta Ads ." at bounding box center [305, 207] width 429 height 11
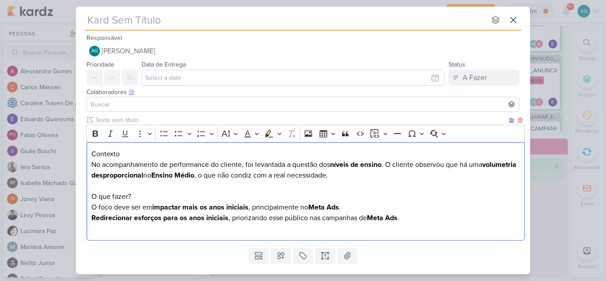
click at [426, 219] on p "O foco deve ser em impactar mais os anos iniciais , principalmente no Meta Ads …" at bounding box center [305, 212] width 429 height 21
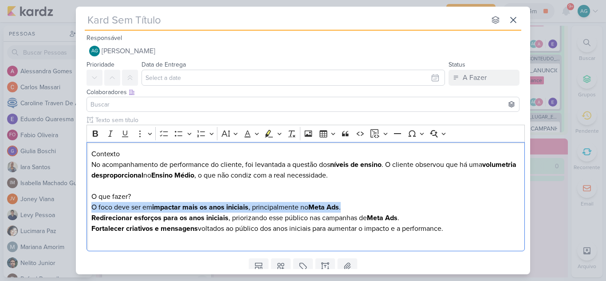
drag, startPoint x: 314, startPoint y: 206, endPoint x: 74, endPoint y: 207, distance: 239.8
click at [74, 207] on div "nenhum grupo disponível esc Responsável AG [PERSON_NAME] Nenhum contato encontr…" at bounding box center [303, 140] width 606 height 281
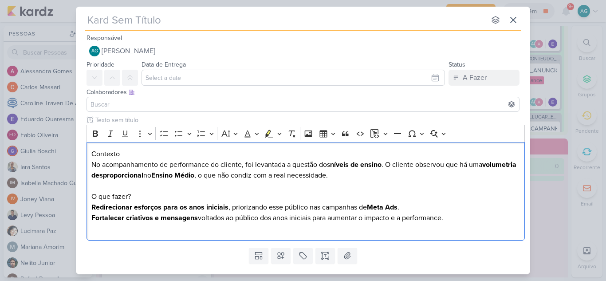
drag, startPoint x: 456, startPoint y: 220, endPoint x: 85, endPoint y: 153, distance: 377.1
click at [86, 153] on div "Clique para deixar o item visível somente à membros da sua organização Rich Tex…" at bounding box center [303, 179] width 454 height 129
click at [93, 137] on icon "Editor toolbar" at bounding box center [95, 133] width 9 height 9
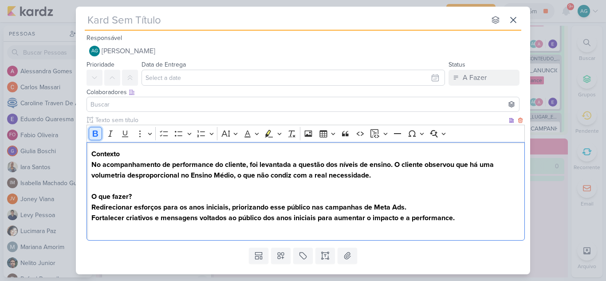
click at [94, 133] on icon "Editor toolbar" at bounding box center [95, 133] width 5 height 6
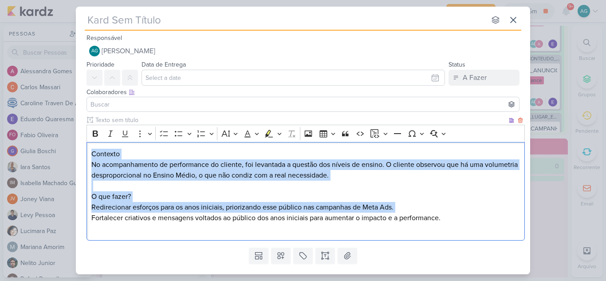
click at [120, 160] on p "No acompanhamento de performance do cliente, foi levantada a questão dos níveis…" at bounding box center [305, 180] width 429 height 43
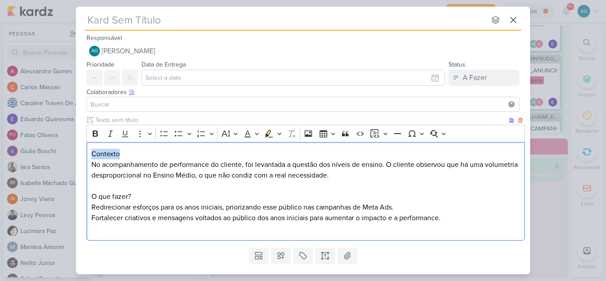
drag, startPoint x: 126, startPoint y: 153, endPoint x: 87, endPoint y: 155, distance: 39.5
click at [87, 155] on div "Contexto No acompanhamento de performance do cliente, foi levantada a questão d…" at bounding box center [305, 191] width 438 height 99
click at [97, 131] on icon "Editor toolbar" at bounding box center [95, 133] width 5 height 6
drag, startPoint x: 138, startPoint y: 195, endPoint x: 89, endPoint y: 195, distance: 48.8
click at [89, 195] on div "Contexto No acompanhamento de performance do cliente, foi levantada a questão d…" at bounding box center [305, 191] width 438 height 99
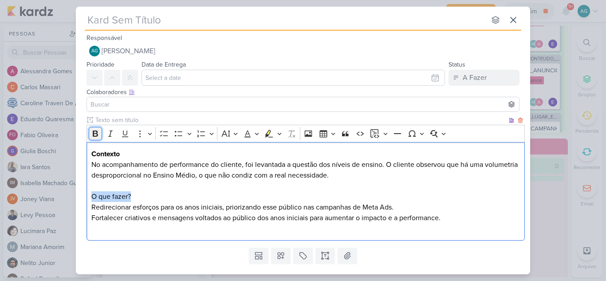
click at [93, 131] on icon "Editor toolbar" at bounding box center [95, 133] width 5 height 6
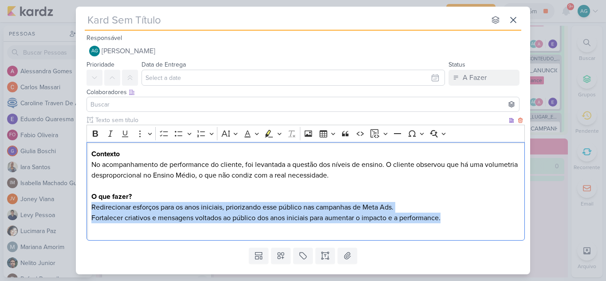
drag, startPoint x: 449, startPoint y: 217, endPoint x: 79, endPoint y: 207, distance: 369.8
click at [79, 207] on div "Clique para deixar o item visível somente à membros da sua organização Rich Tex…" at bounding box center [303, 179] width 454 height 129
click at [177, 133] on icon "Editor toolbar" at bounding box center [178, 133] width 9 height 9
click at [153, 220] on li "Redirecionar esforços para os anos iniciais, priorizando esse público nas campa…" at bounding box center [310, 212] width 420 height 21
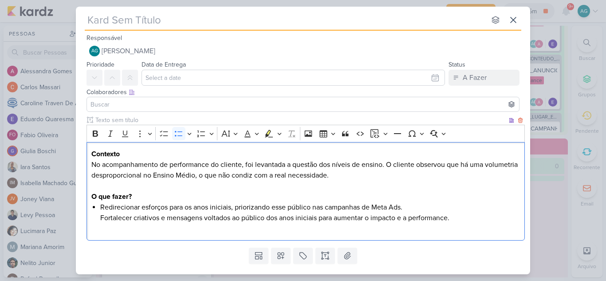
click at [417, 207] on li "Redirecionar esforços para os anos iniciais, priorizando esse público nas campa…" at bounding box center [310, 212] width 420 height 21
drag, startPoint x: 195, startPoint y: 208, endPoint x: 233, endPoint y: 207, distance: 38.1
click at [233, 207] on li "Redirecionar esforços para os anos iniciais, priorizando esse público nas campa…" at bounding box center [310, 207] width 420 height 11
click at [94, 136] on icon "Editor toolbar" at bounding box center [95, 133] width 5 height 6
click at [297, 198] on p "No acompanhamento de performance do cliente, foi levantada a questão dos níveis…" at bounding box center [305, 180] width 429 height 43
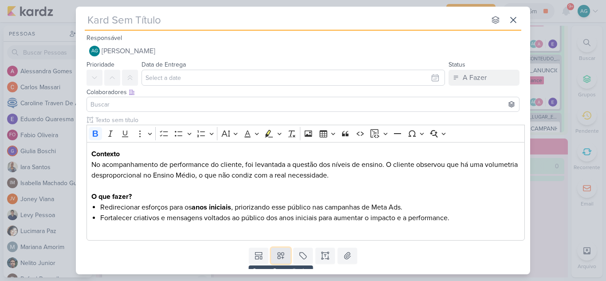
click at [278, 254] on icon at bounding box center [280, 255] width 9 height 9
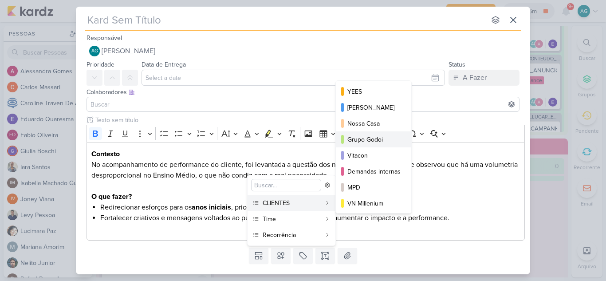
click at [370, 141] on div "Grupo Godoi" at bounding box center [373, 139] width 53 height 9
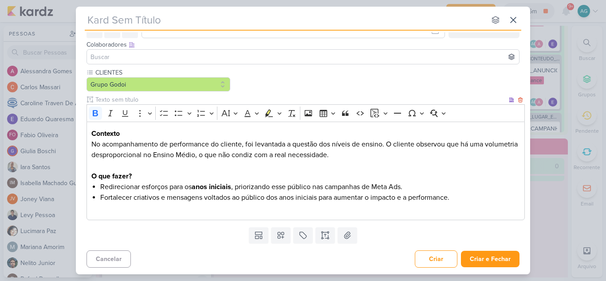
scroll to position [48, 0]
click at [487, 262] on button "Criar e Fechar" at bounding box center [490, 258] width 59 height 16
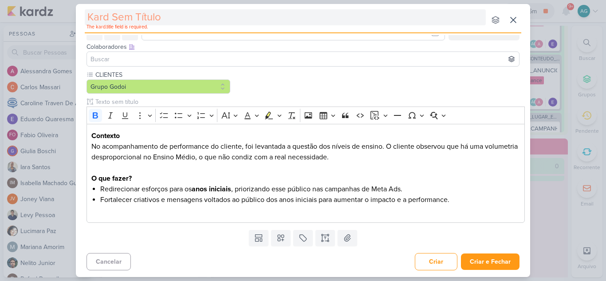
click at [180, 17] on input "text" at bounding box center [285, 17] width 401 height 16
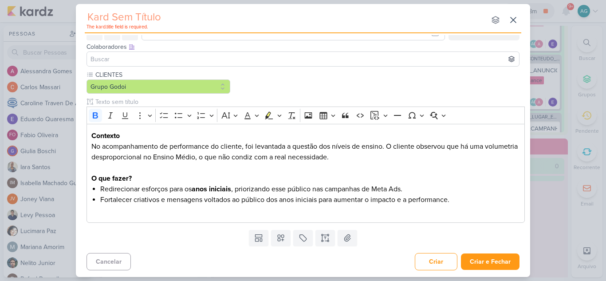
click at [169, 20] on input "text" at bounding box center [285, 17] width 401 height 16
paste input "2709011_GODOI_AJUSTE_CAMPANHAS_ANOS_INICIAIS_META_VITAL"
type input "2709011_GODOI_AJUSTE_CAMPANHAS_ANOS_INICIAIS_META_VITAL"
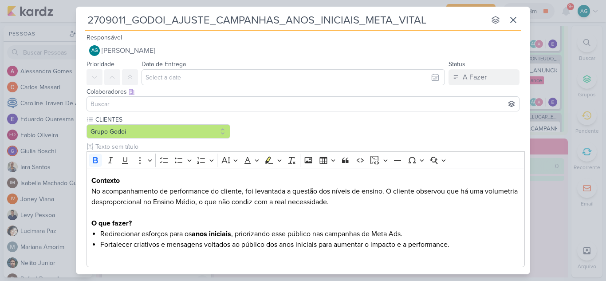
scroll to position [0, 0]
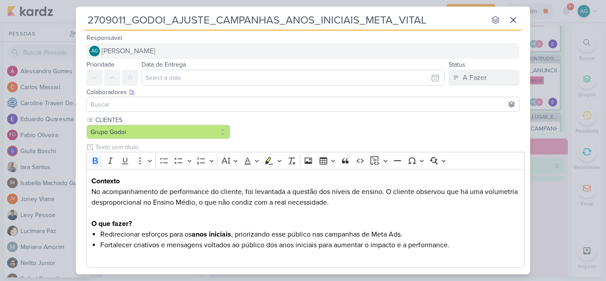
type input "2709011_GODOI_AJUSTE_CAMPANHAS_ANOS_INICIAIS_META_VITAL"
click at [179, 52] on button "AG [PERSON_NAME]" at bounding box center [302, 51] width 433 height 16
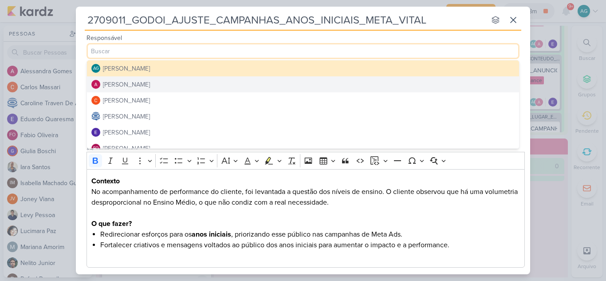
click at [169, 82] on button "[PERSON_NAME]" at bounding box center [303, 84] width 432 height 16
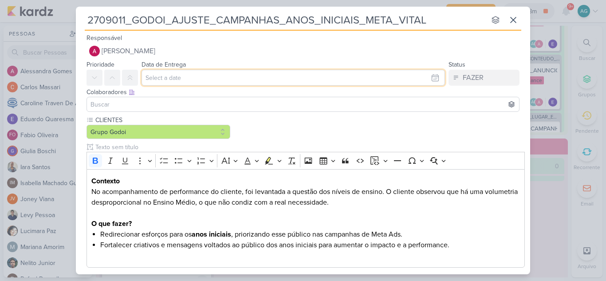
click at [171, 79] on input "text" at bounding box center [292, 78] width 303 height 16
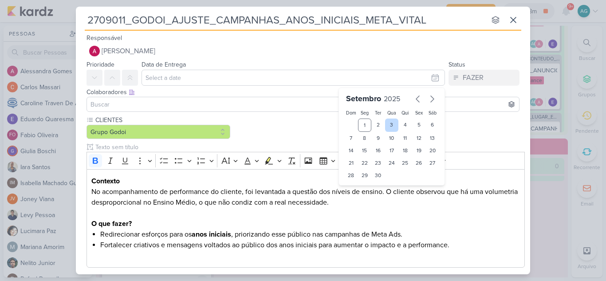
click at [391, 125] on div "3" at bounding box center [392, 124] width 14 height 13
type input "3 de setembro de 2025 às 23:59"
click at [203, 104] on input at bounding box center [303, 104] width 428 height 11
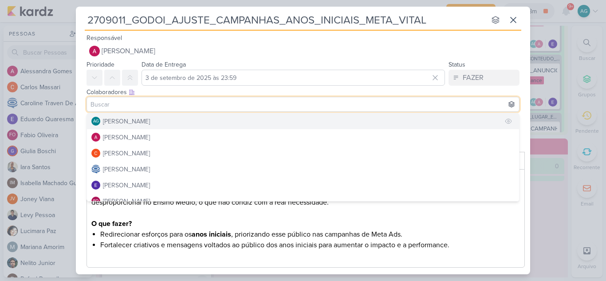
click at [186, 118] on button "AG [PERSON_NAME]" at bounding box center [303, 121] width 432 height 16
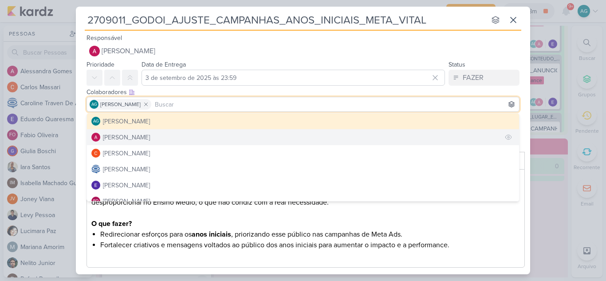
click at [181, 136] on button "[PERSON_NAME]" at bounding box center [303, 137] width 432 height 16
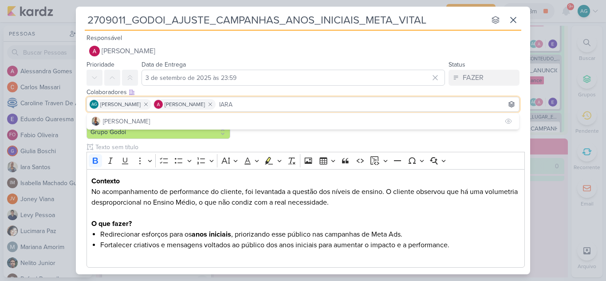
type input "IARA"
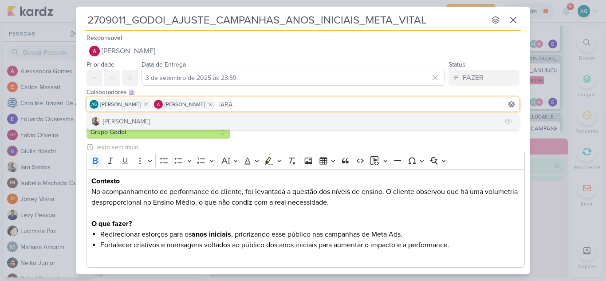
click at [178, 124] on button "[PERSON_NAME]" at bounding box center [303, 121] width 432 height 16
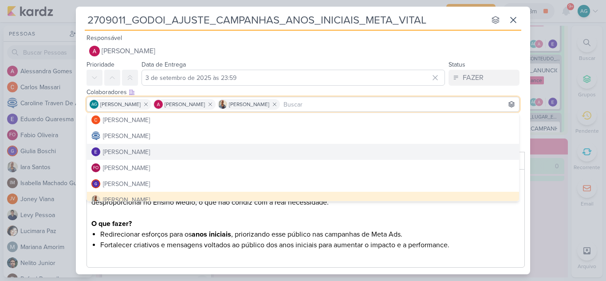
scroll to position [89, 0]
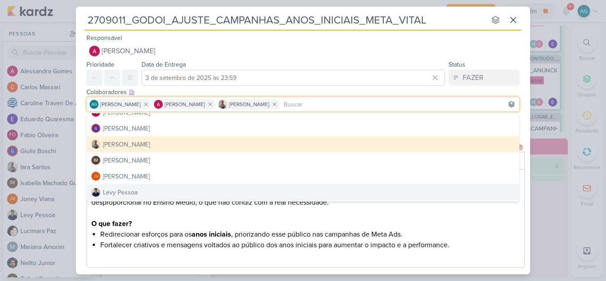
click at [250, 234] on li "Redirecionar esforços para os anos iniciais , priorizando esse público nas camp…" at bounding box center [310, 234] width 420 height 11
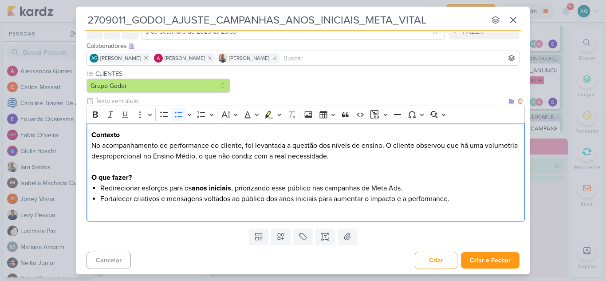
scroll to position [48, 0]
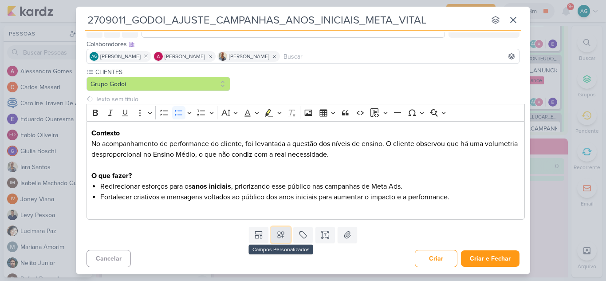
click at [279, 236] on icon at bounding box center [281, 235] width 6 height 6
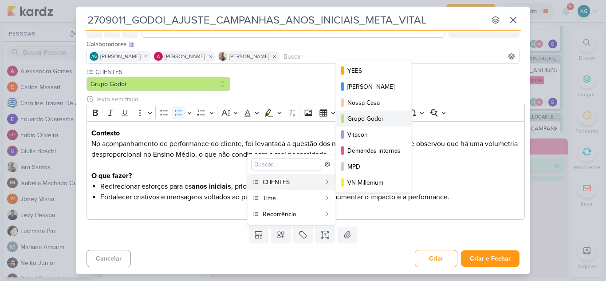
click at [376, 118] on div "Grupo Godoi" at bounding box center [373, 118] width 53 height 9
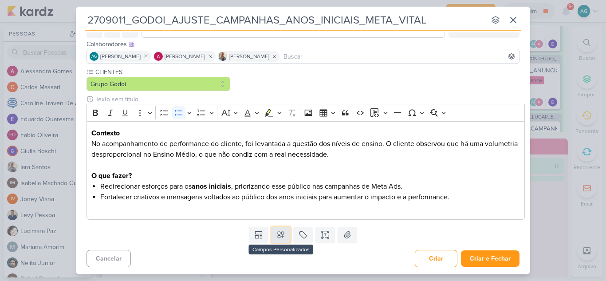
click at [280, 235] on icon at bounding box center [280, 234] width 9 height 9
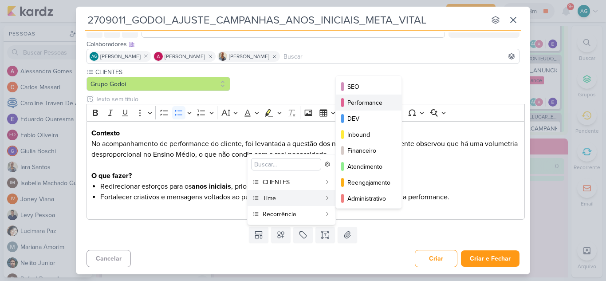
click at [377, 103] on div "Performance" at bounding box center [368, 102] width 43 height 9
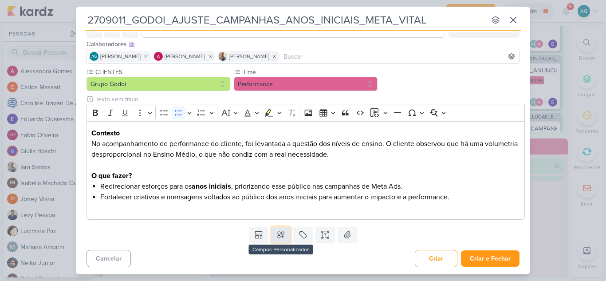
click at [279, 240] on button at bounding box center [281, 235] width 20 height 16
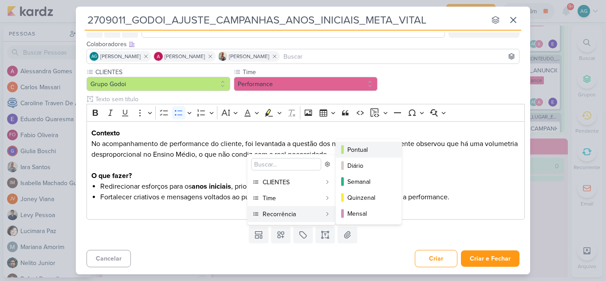
click at [368, 148] on div "Pontual" at bounding box center [368, 149] width 43 height 9
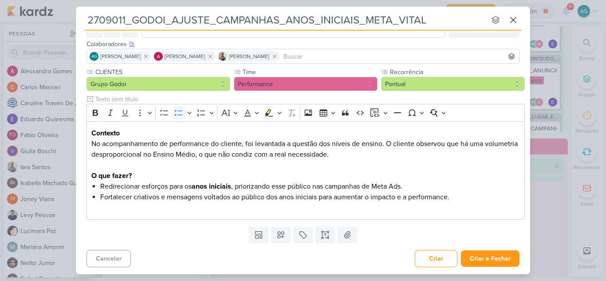
click at [367, 254] on div "Cancelar Criar Criar e Fechar Ctrl + Enter" at bounding box center [303, 257] width 454 height 23
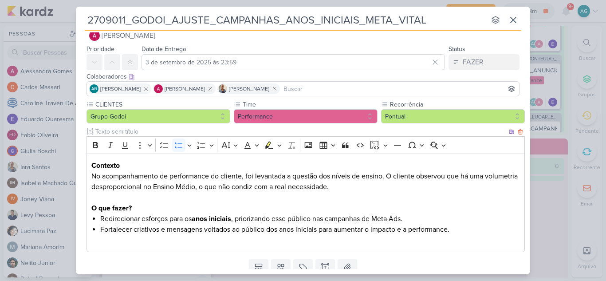
scroll to position [0, 0]
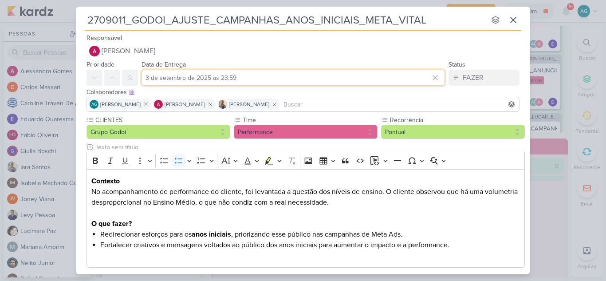
click at [252, 78] on input "3 de setembro de 2025 às 23:59" at bounding box center [292, 78] width 303 height 16
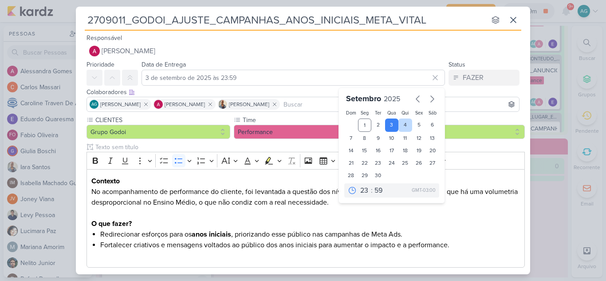
click at [401, 128] on div "4" at bounding box center [405, 124] width 14 height 13
type input "[DATE] 23:59"
click at [494, 209] on p "No acompanhamento de performance do cliente, foi levantada a questão dos níveis…" at bounding box center [305, 207] width 429 height 43
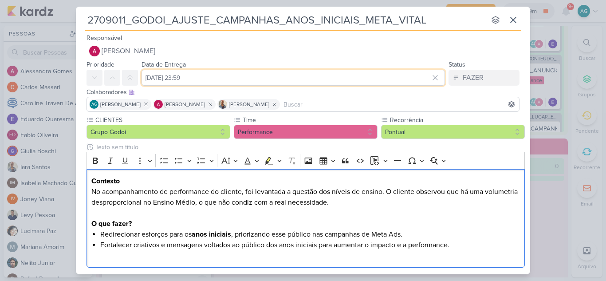
click at [233, 75] on input "[DATE] 23:59" at bounding box center [292, 78] width 303 height 16
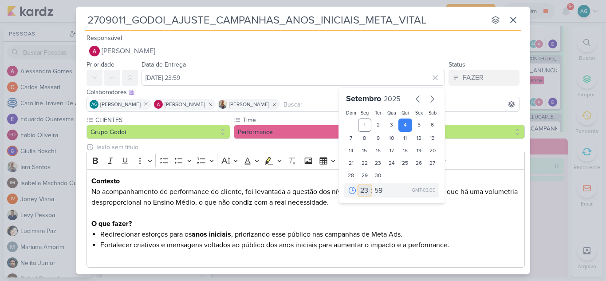
click at [361, 187] on select "00 01 02 03 04 05 06 07 08 09 10 11 12 13 14 15 16 17 18 19 20 21 22 23" at bounding box center [364, 190] width 12 height 11
select select "9"
click at [358, 185] on select "00 01 02 03 04 05 06 07 08 09 10 11 12 13 14 15 16 17 18 19 20 21 22 23" at bounding box center [364, 190] width 12 height 11
type input "[DATE] 09:59"
click at [375, 191] on select "00 05 10 15 20 25 30 35 40 45 50 55 59" at bounding box center [378, 190] width 12 height 11
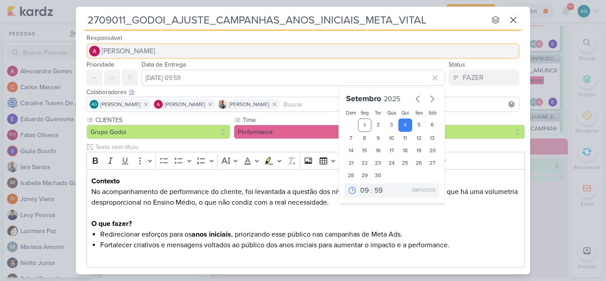
click at [381, 48] on button "[PERSON_NAME]" at bounding box center [302, 51] width 433 height 16
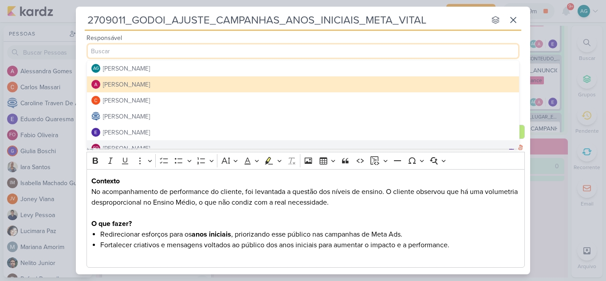
click at [477, 220] on p "No acompanhamento de performance do cliente, foi levantada a questão dos níveis…" at bounding box center [305, 207] width 429 height 43
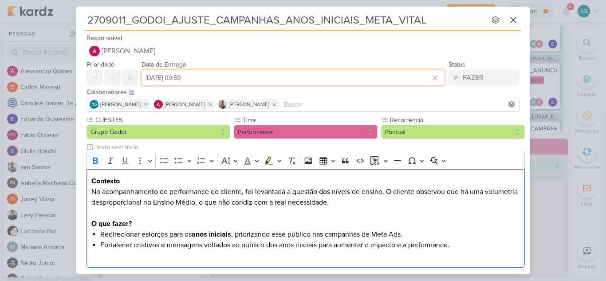
click at [260, 79] on input "[DATE] 09:59" at bounding box center [292, 78] width 303 height 16
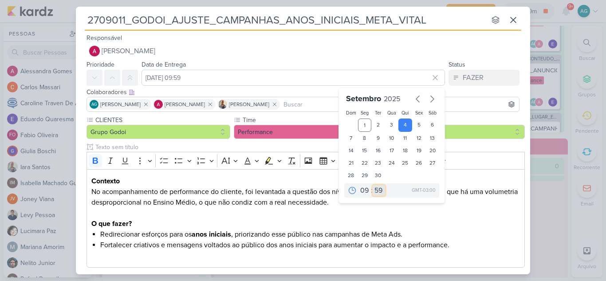
click at [374, 187] on select "00 05 10 15 20 25 30 35 40 45 50 55 59" at bounding box center [378, 190] width 12 height 11
select select "0"
click at [372, 185] on select "00 05 10 15 20 25 30 35 40 45 50 55 59" at bounding box center [378, 190] width 12 height 11
type input "[DATE] 09:00"
click at [456, 227] on p "No acompanhamento de performance do cliente, foi levantada a questão dos níveis…" at bounding box center [305, 207] width 429 height 43
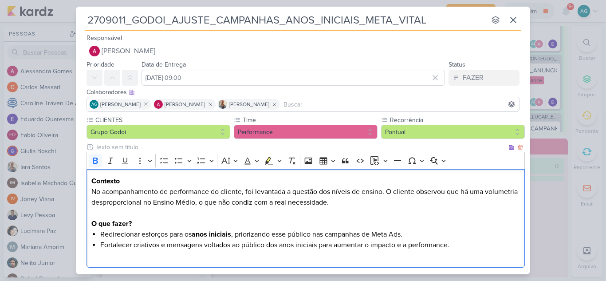
scroll to position [48, 0]
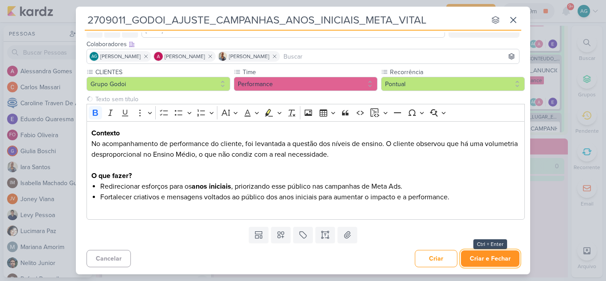
click at [511, 261] on button "Criar e Fechar" at bounding box center [490, 258] width 59 height 16
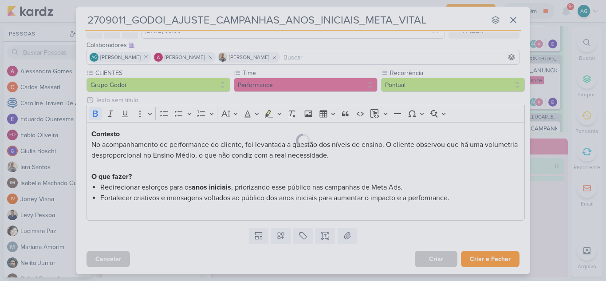
scroll to position [47, 0]
